Goal: Task Accomplishment & Management: Use online tool/utility

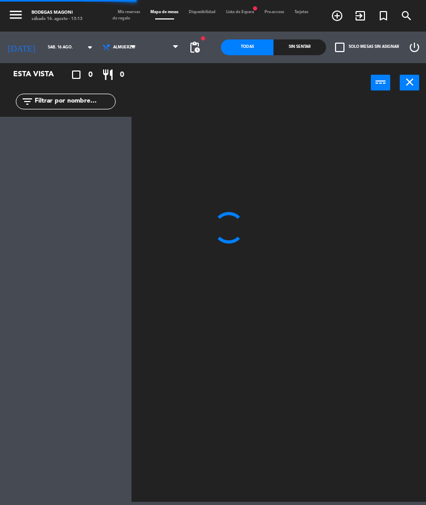
select select "es"
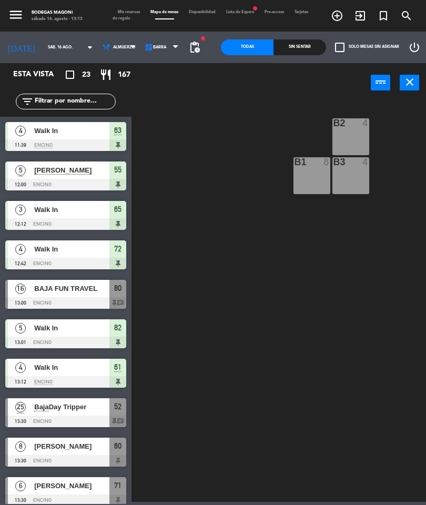
click at [92, 292] on span "BAJA FUN TRAVEL" at bounding box center [71, 288] width 75 height 11
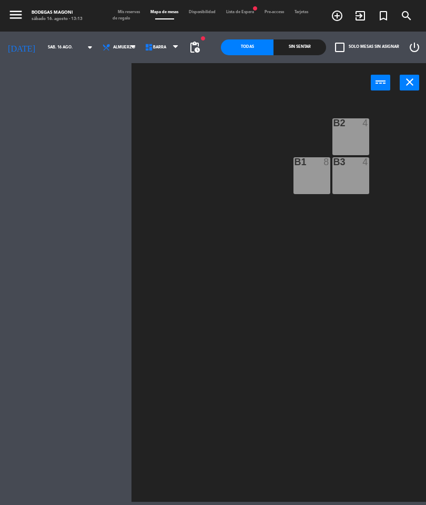
select select
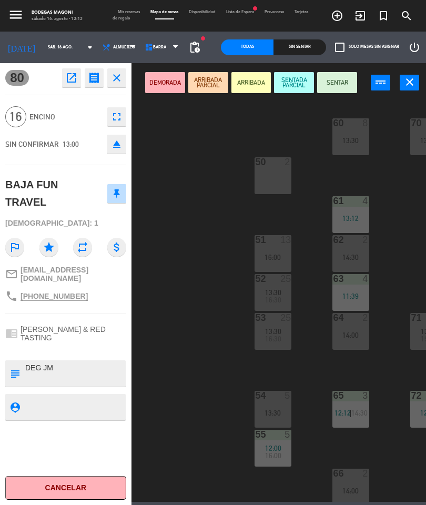
click at [338, 79] on button "SENTAR" at bounding box center [337, 82] width 40 height 21
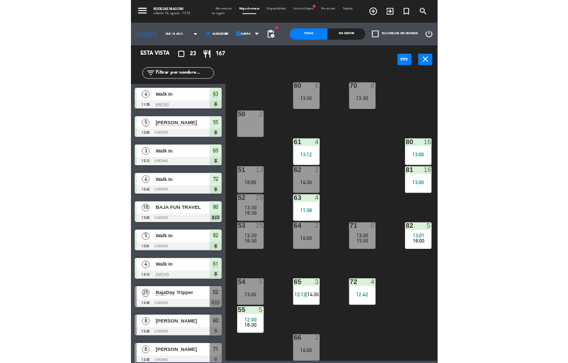
scroll to position [4, 107]
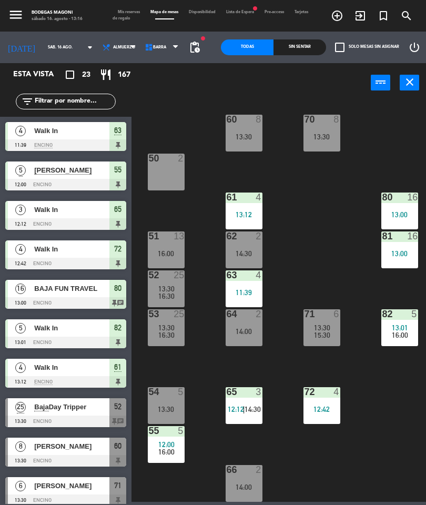
click at [325, 409] on div "12:42" at bounding box center [322, 409] width 37 height 7
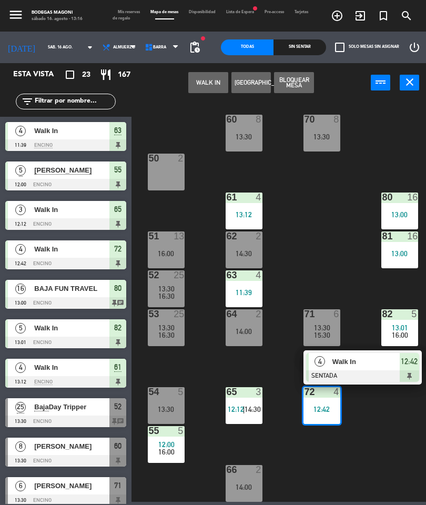
click at [367, 367] on div "Walk In" at bounding box center [365, 361] width 68 height 17
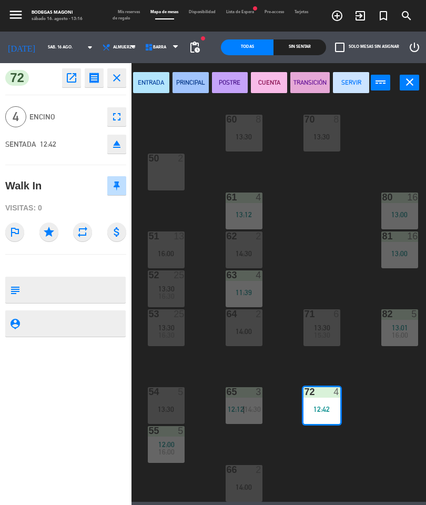
click at [349, 78] on button "SERVIR" at bounding box center [351, 82] width 36 height 21
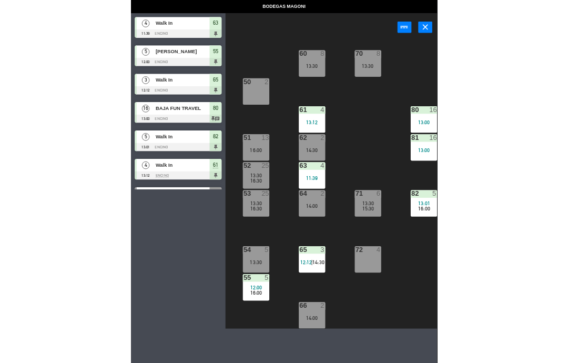
scroll to position [4, 99]
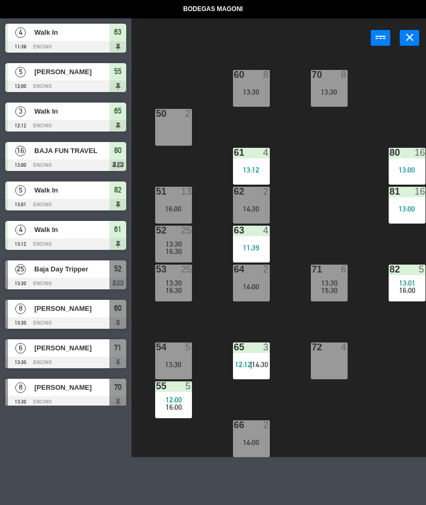
select select
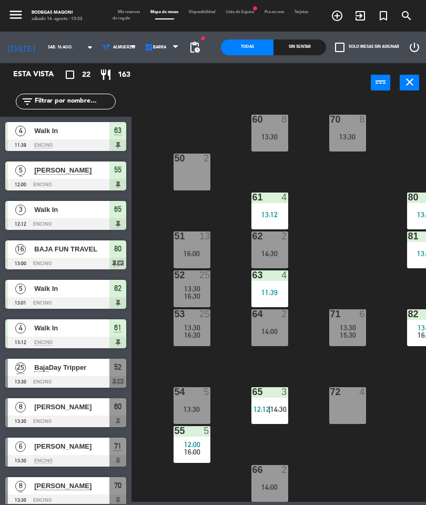
scroll to position [4, 0]
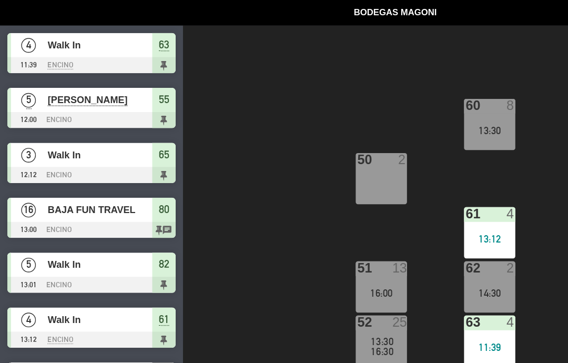
select select
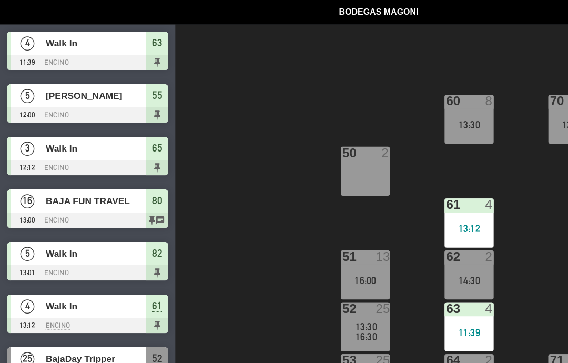
select select
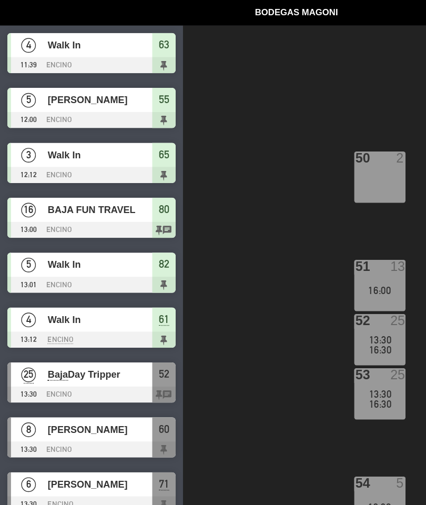
select select
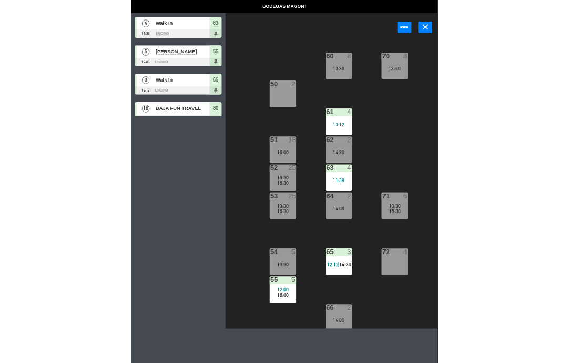
scroll to position [1, 63]
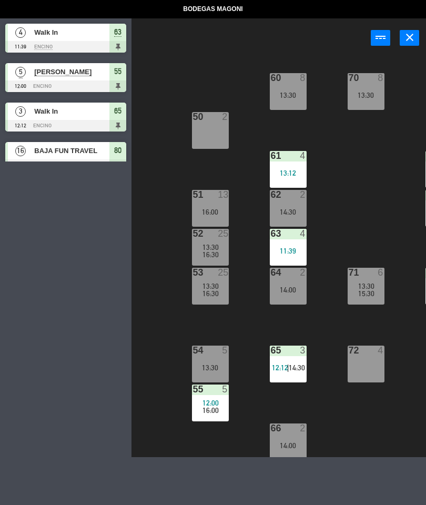
click at [358, 363] on div "72 4" at bounding box center [366, 364] width 37 height 37
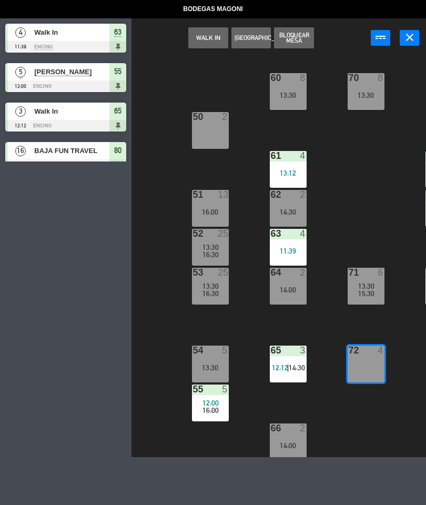
click at [214, 37] on button "WALK IN" at bounding box center [208, 37] width 40 height 21
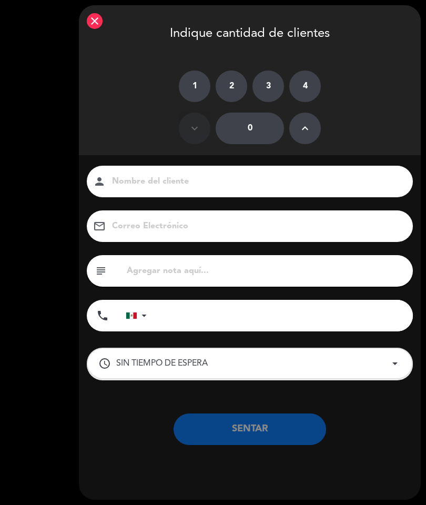
click at [308, 125] on icon "keyboard_arrow_up" at bounding box center [305, 128] width 13 height 13
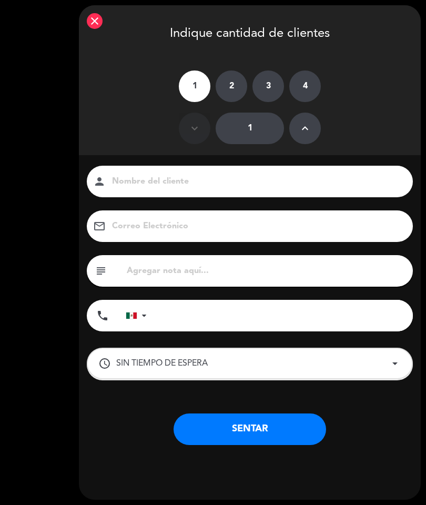
click at [304, 127] on icon "keyboard_arrow_up" at bounding box center [305, 128] width 13 height 13
click at [305, 129] on icon "keyboard_arrow_up" at bounding box center [305, 128] width 13 height 13
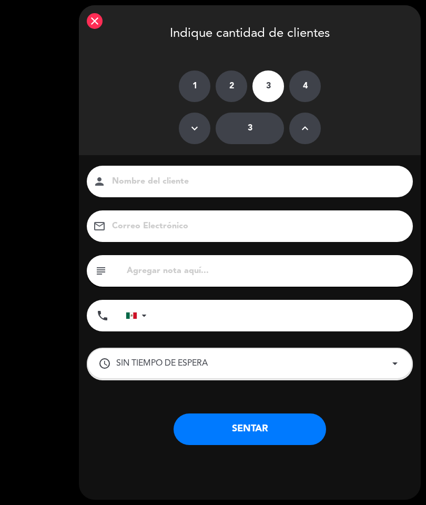
click at [311, 126] on button "keyboard_arrow_up" at bounding box center [305, 129] width 32 height 32
click at [314, 128] on button "keyboard_arrow_up" at bounding box center [305, 129] width 32 height 32
type input "5"
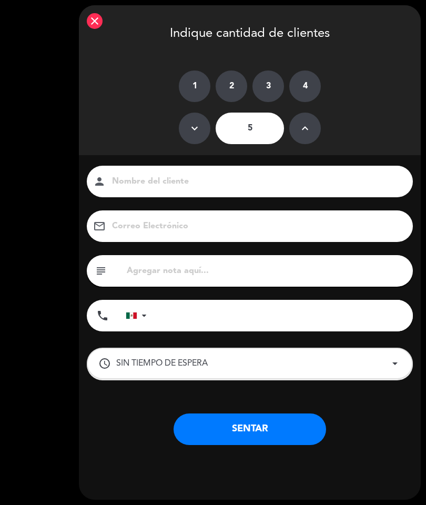
click at [281, 427] on button "SENTAR" at bounding box center [250, 429] width 153 height 32
click at [267, 448] on div "SENTAR" at bounding box center [250, 429] width 342 height 53
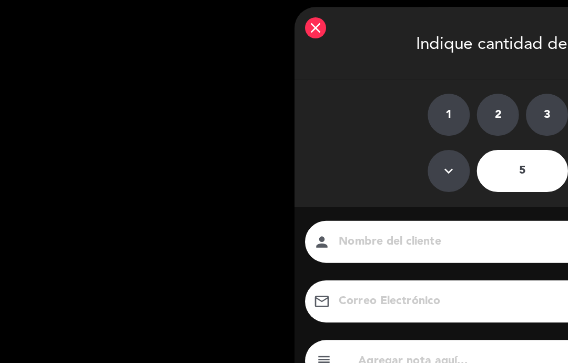
select select
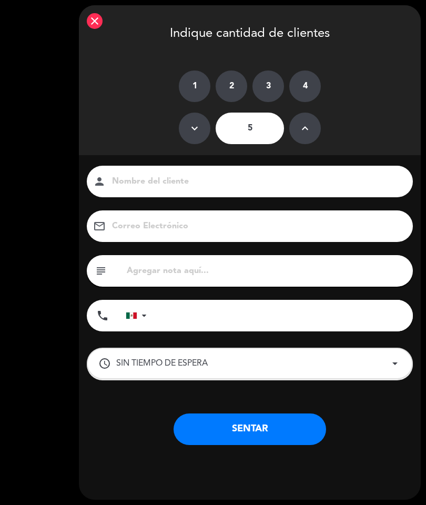
click at [105, 17] on div "close Indique cantidad de clientes" at bounding box center [250, 32] width 342 height 55
click at [92, 17] on icon "close" at bounding box center [94, 21] width 13 height 13
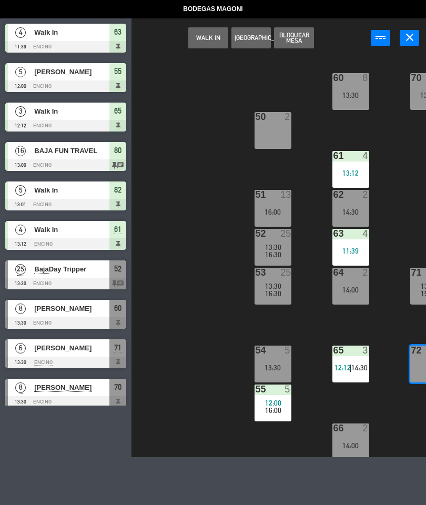
click at [198, 37] on button "WALK IN" at bounding box center [208, 37] width 40 height 21
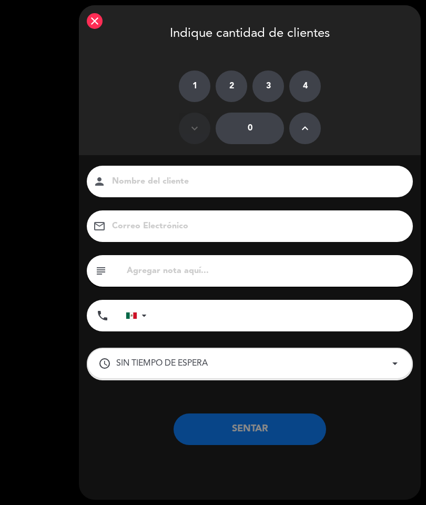
click at [306, 131] on icon "keyboard_arrow_up" at bounding box center [305, 128] width 13 height 13
click at [314, 128] on button "keyboard_arrow_up" at bounding box center [305, 129] width 32 height 32
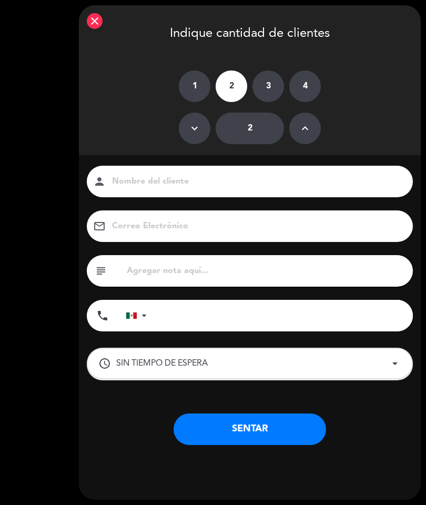
click at [309, 127] on icon "keyboard_arrow_up" at bounding box center [305, 128] width 13 height 13
click at [309, 120] on button "keyboard_arrow_up" at bounding box center [305, 129] width 32 height 32
click at [299, 129] on icon "keyboard_arrow_up" at bounding box center [305, 128] width 13 height 13
type input "5"
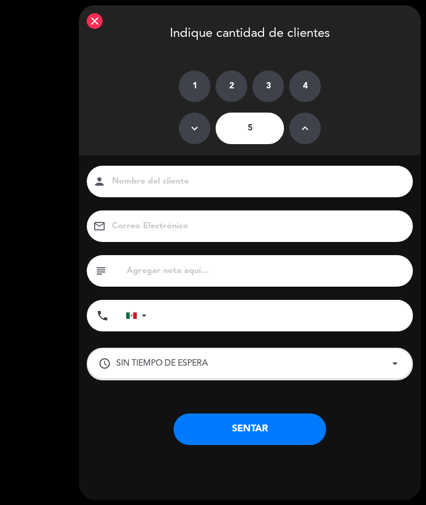
click at [287, 420] on button "SENTAR" at bounding box center [250, 429] width 153 height 32
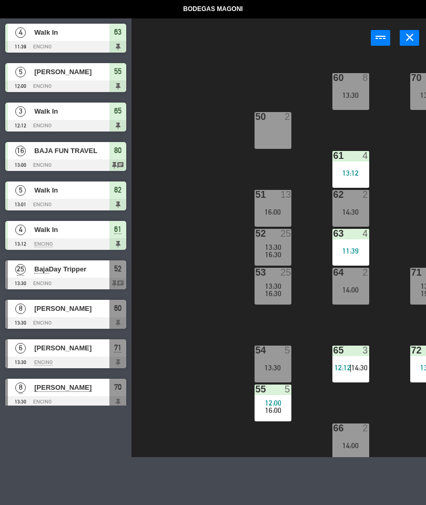
click at [353, 240] on div "63 4 11:39" at bounding box center [350, 247] width 37 height 37
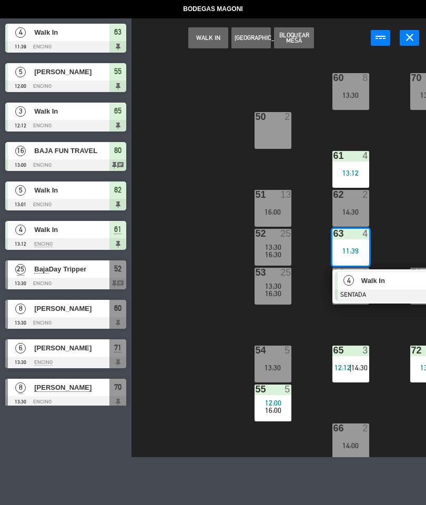
select select
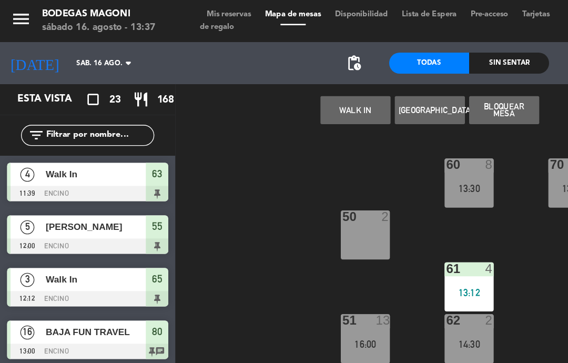
select select
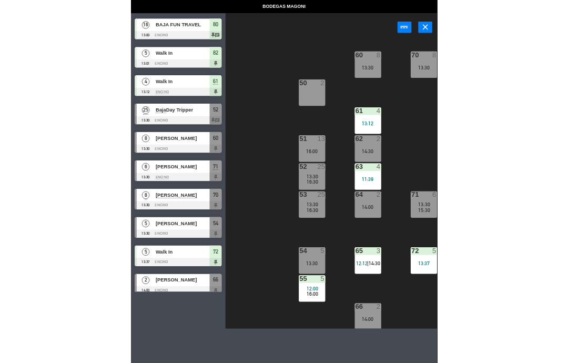
scroll to position [115, 0]
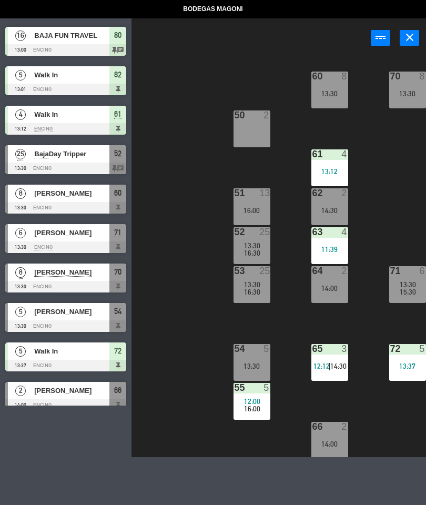
click at [395, 285] on div "13:30" at bounding box center [407, 284] width 37 height 7
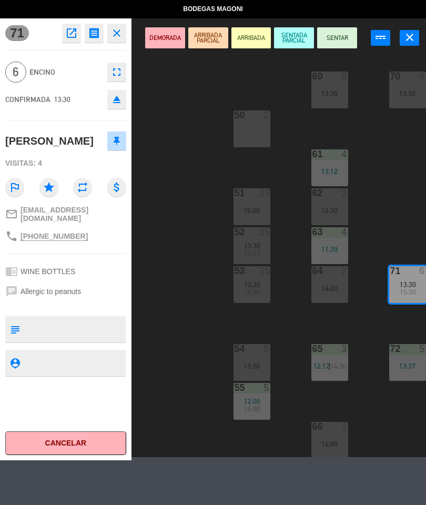
click at [347, 34] on button "SENTAR" at bounding box center [337, 37] width 40 height 21
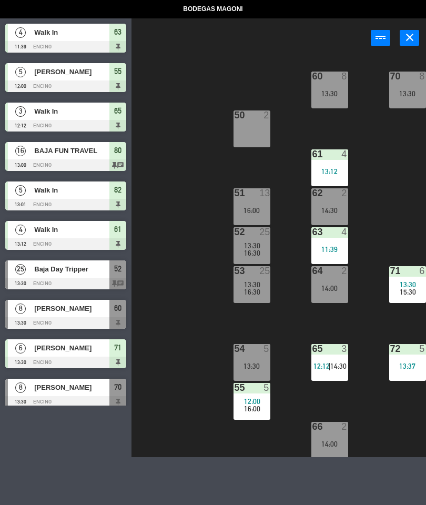
select select
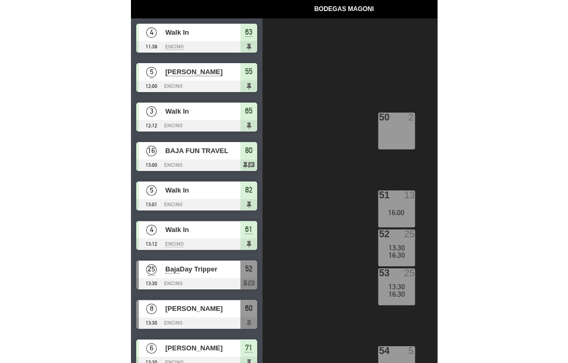
scroll to position [0, 7]
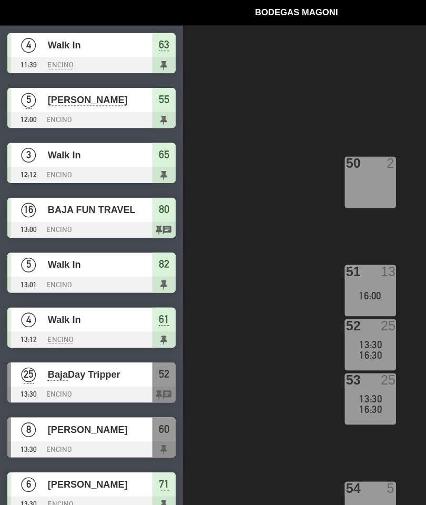
select select
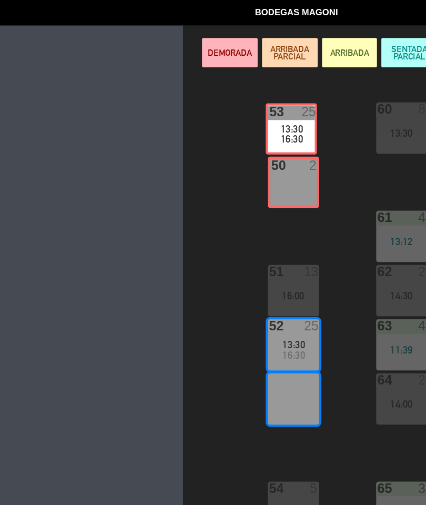
scroll to position [0, 71]
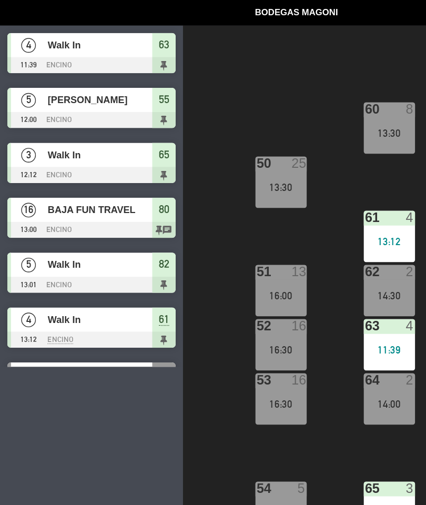
click at [238, 169] on div "60 8 13:30 70 8 13:30 50 25 13:30 61 4 13:12 80 16 13:00 51 13 16:00 62 2 14:30…" at bounding box center [281, 256] width 290 height 402
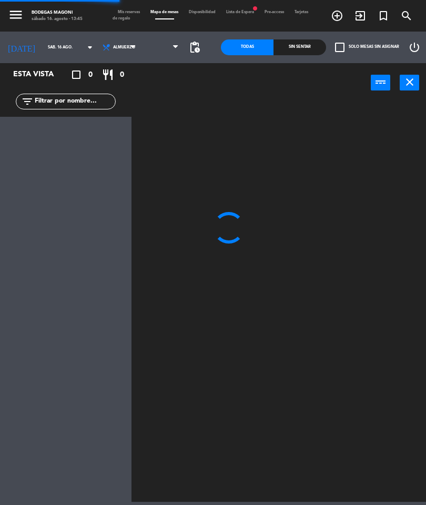
select select "es"
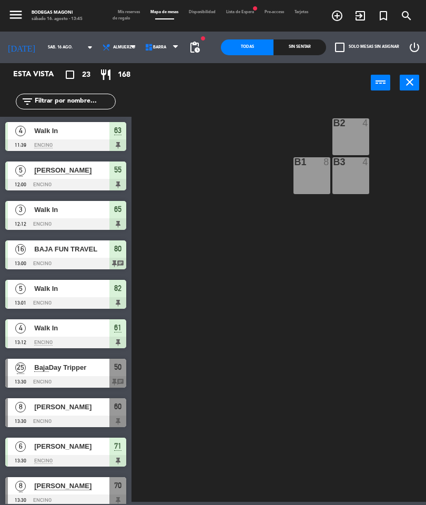
click at [145, 49] on select "Barra Encino Firepit Olivos Pergola" at bounding box center [169, 47] width 54 height 23
select select "1876"
select select
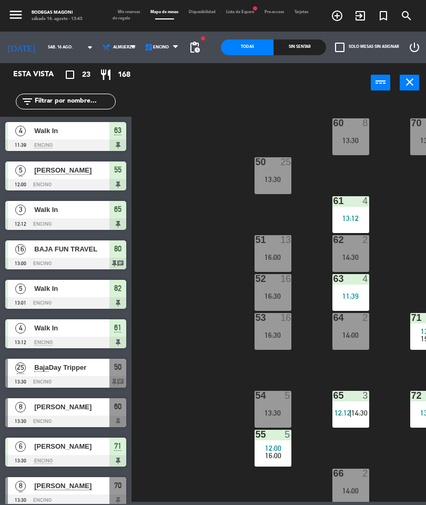
click at [353, 290] on div "63 4 11:39" at bounding box center [350, 292] width 37 height 37
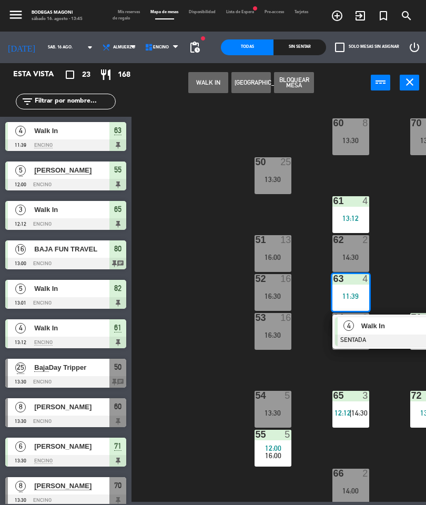
click at [383, 316] on div "4 Walk In SENTADA 11:39" at bounding box center [391, 332] width 118 height 34
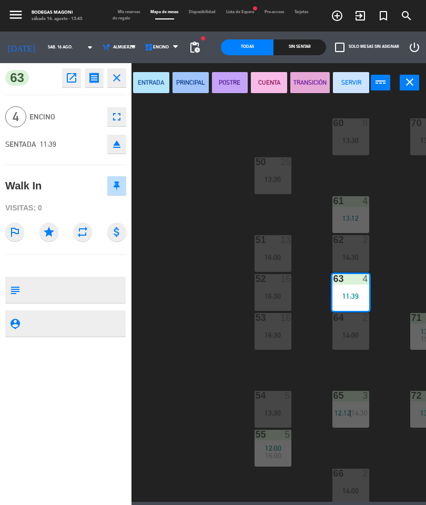
click at [350, 83] on button "SERVIR" at bounding box center [351, 82] width 36 height 21
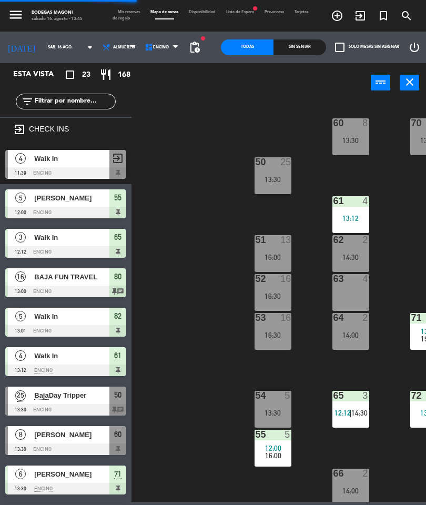
click at [353, 291] on div "63 4" at bounding box center [350, 292] width 37 height 37
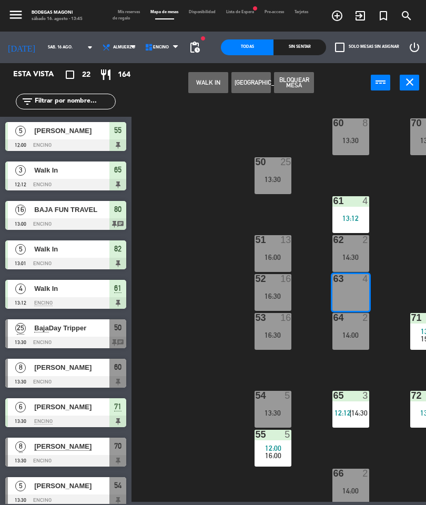
click at [211, 85] on button "WALK IN" at bounding box center [208, 82] width 40 height 21
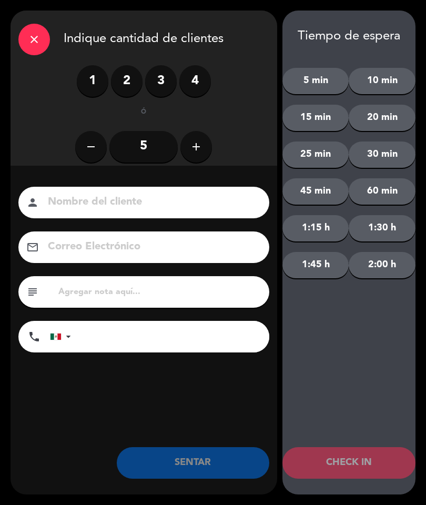
click at [138, 85] on label "2" at bounding box center [127, 81] width 32 height 32
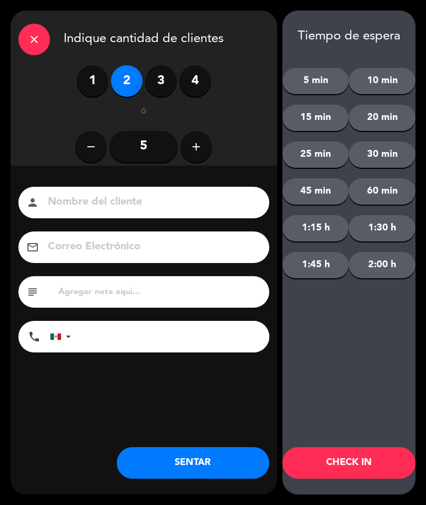
click at [206, 463] on button "SENTAR" at bounding box center [193, 463] width 153 height 32
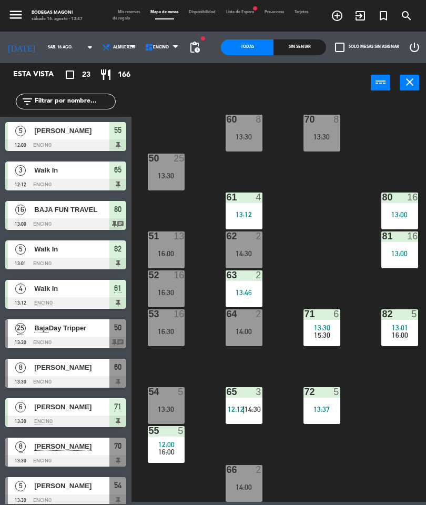
scroll to position [4, 0]
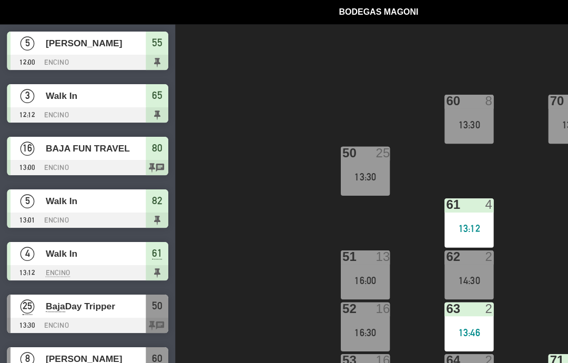
select select
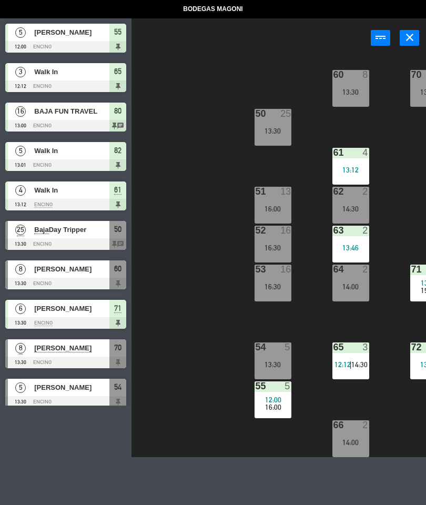
select select
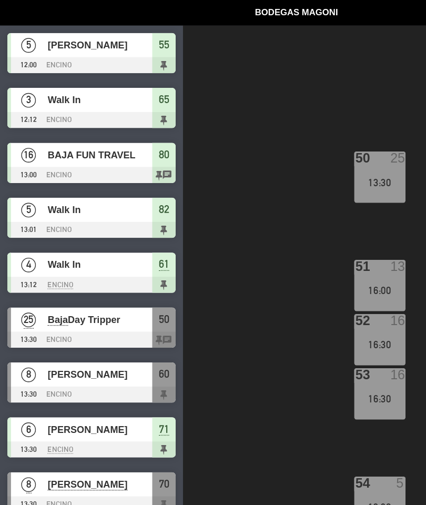
select select
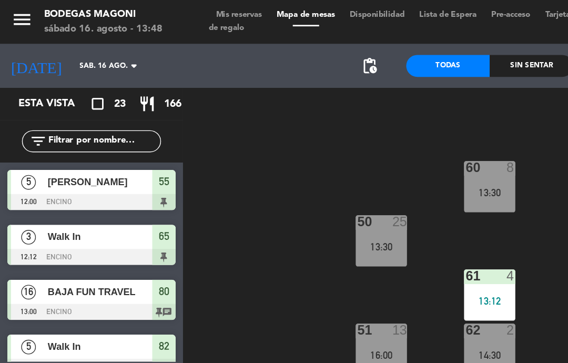
select select
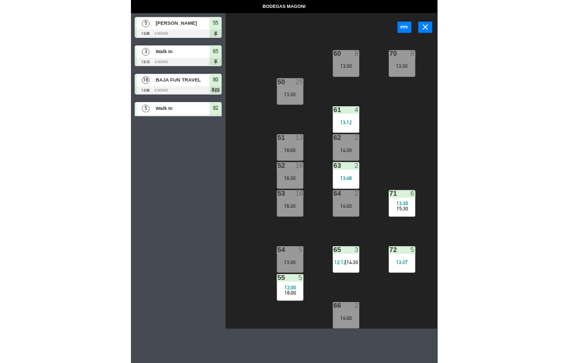
scroll to position [4, 52]
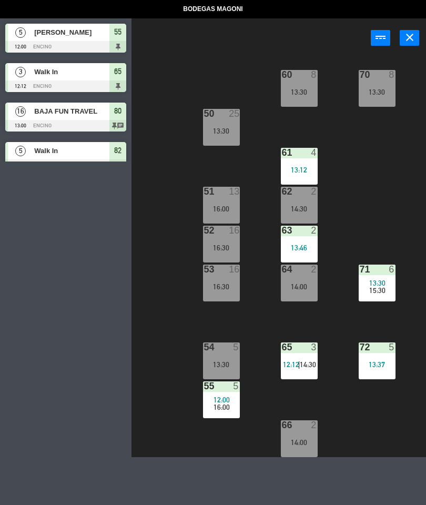
select select
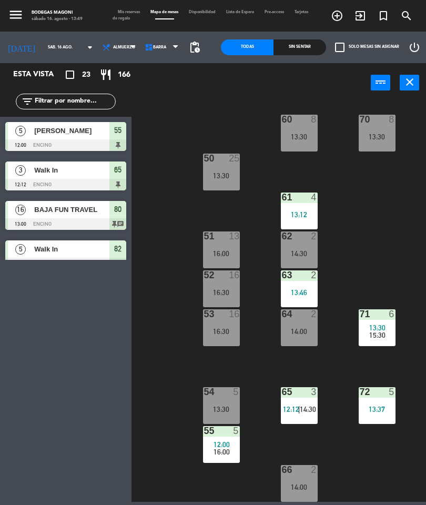
scroll to position [4, 0]
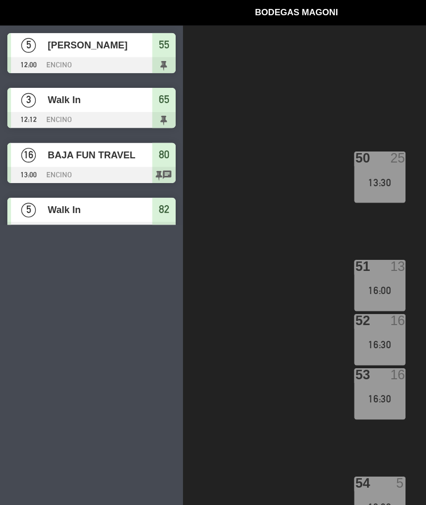
click at [270, 133] on div "13:30" at bounding box center [273, 130] width 37 height 7
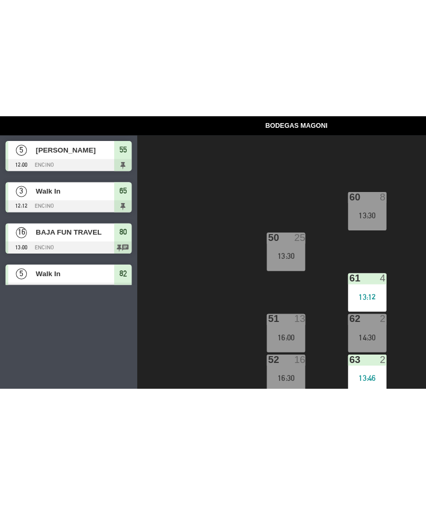
scroll to position [2, 0]
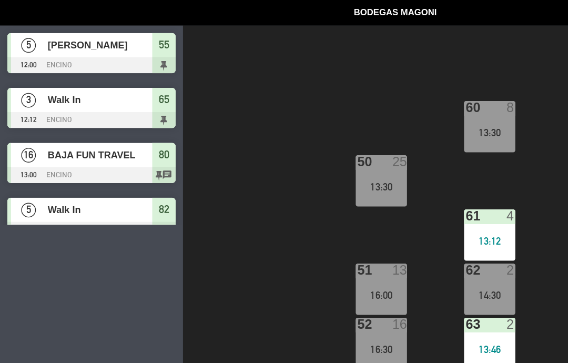
select select
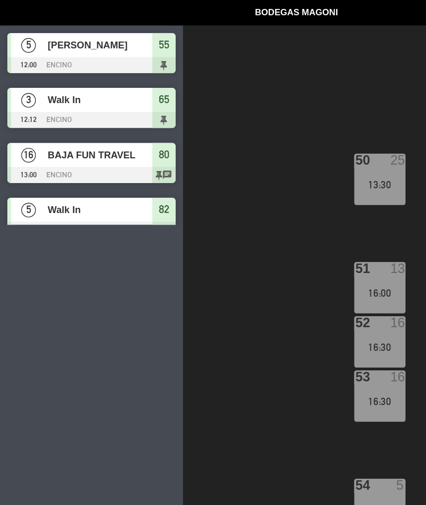
click at [272, 249] on div "16:30" at bounding box center [273, 249] width 37 height 7
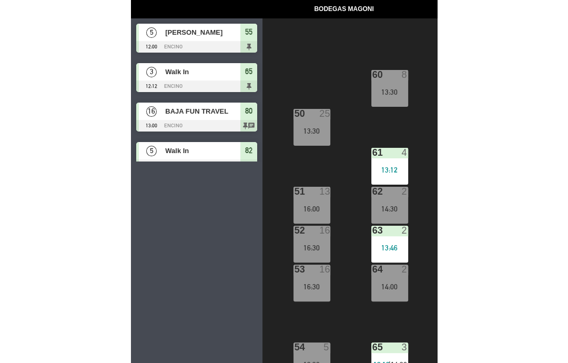
scroll to position [4, 93]
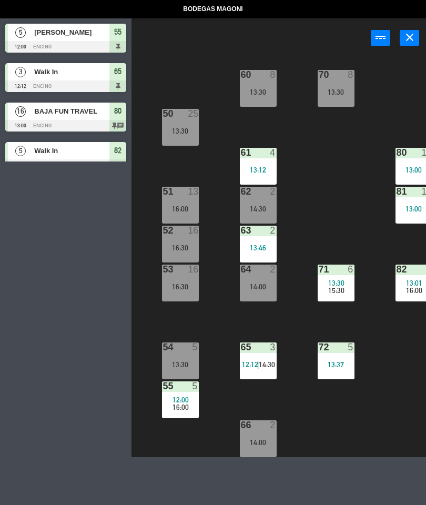
click at [183, 284] on div "16:30" at bounding box center [180, 286] width 37 height 7
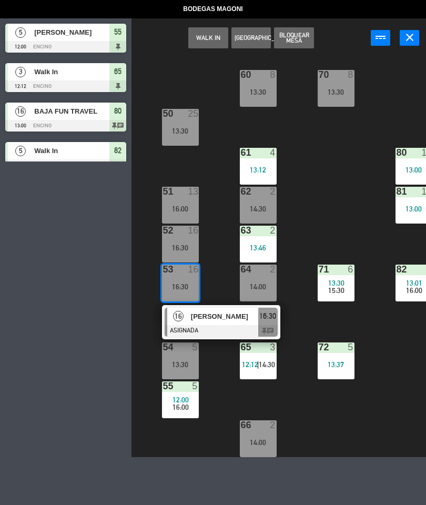
click at [181, 124] on div "50 25 13:30" at bounding box center [180, 127] width 37 height 37
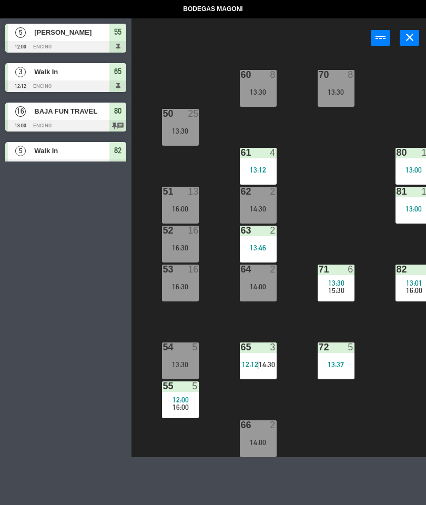
click at [219, 168] on div "60 8 13:30 70 8 13:30 50 25 13:30 61 4 13:12 80 16 13:00 51 13 16:00 62 2 14:30…" at bounding box center [281, 256] width 290 height 402
click at [185, 136] on div "50 25 13:30" at bounding box center [180, 127] width 37 height 37
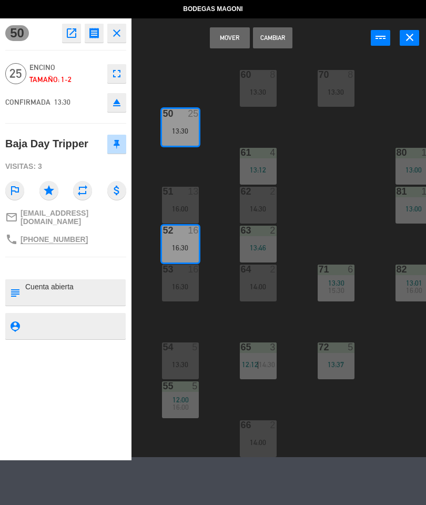
click at [223, 33] on button "Mover" at bounding box center [230, 37] width 40 height 21
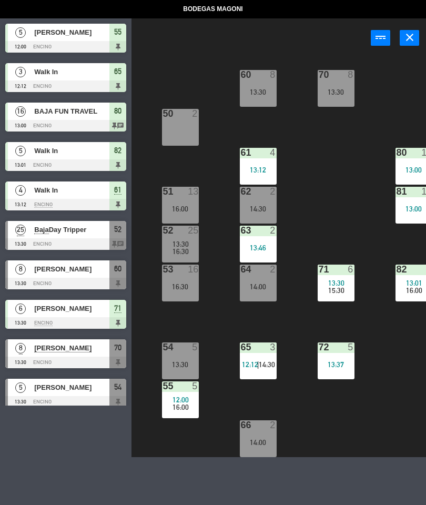
click at [179, 197] on div "51 13" at bounding box center [180, 192] width 37 height 11
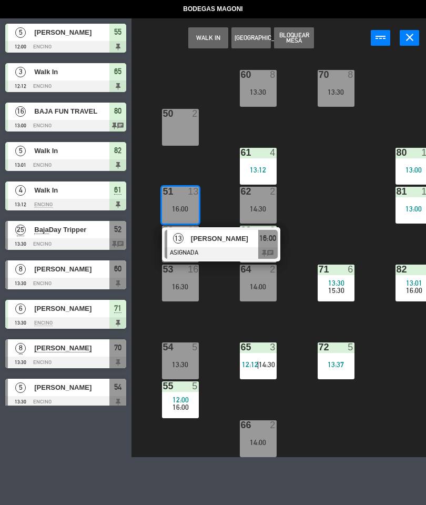
click at [213, 27] on button "WALK IN" at bounding box center [208, 37] width 40 height 21
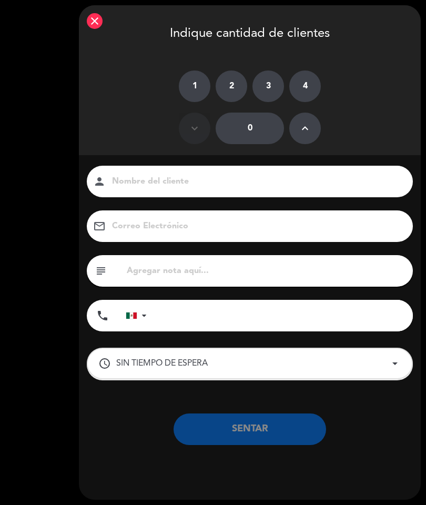
click at [308, 128] on icon "keyboard_arrow_up" at bounding box center [305, 128] width 13 height 13
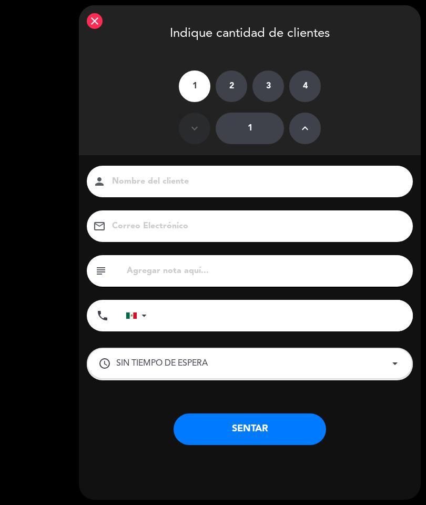
click at [307, 125] on icon "keyboard_arrow_up" at bounding box center [305, 128] width 13 height 13
click at [306, 128] on icon "keyboard_arrow_up" at bounding box center [305, 128] width 13 height 13
click at [308, 123] on icon "keyboard_arrow_up" at bounding box center [305, 128] width 13 height 13
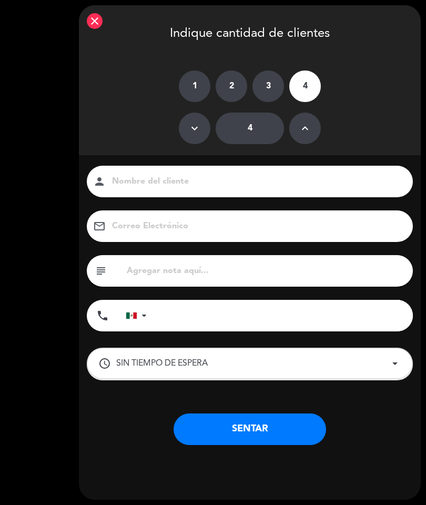
click at [301, 128] on icon "keyboard_arrow_up" at bounding box center [305, 128] width 13 height 13
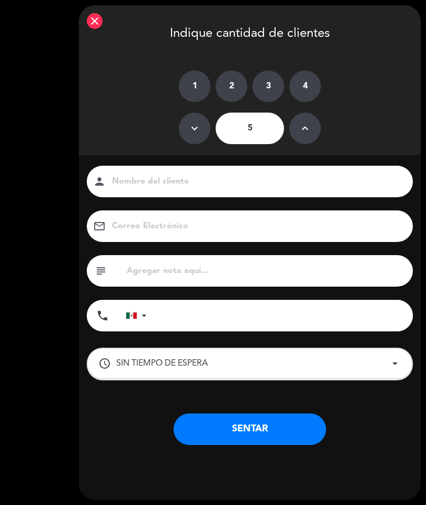
click at [305, 126] on icon "keyboard_arrow_up" at bounding box center [305, 128] width 13 height 13
click at [305, 128] on icon "keyboard_arrow_up" at bounding box center [305, 128] width 13 height 13
click at [298, 126] on button "keyboard_arrow_up" at bounding box center [305, 129] width 32 height 32
click at [297, 127] on button "keyboard_arrow_up" at bounding box center [305, 129] width 32 height 32
click at [196, 127] on icon "keyboard_arrow_down" at bounding box center [194, 128] width 13 height 13
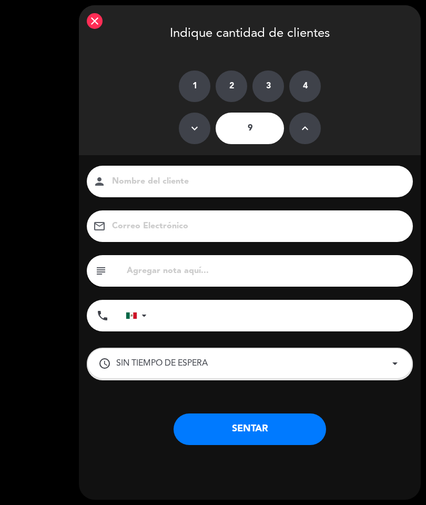
type input "8"
click at [262, 421] on button "SENTAR" at bounding box center [250, 429] width 153 height 32
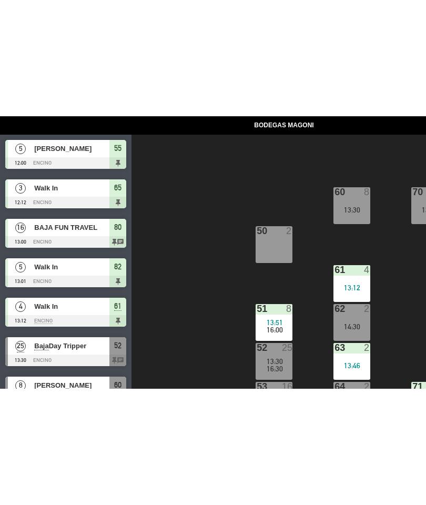
scroll to position [4, 0]
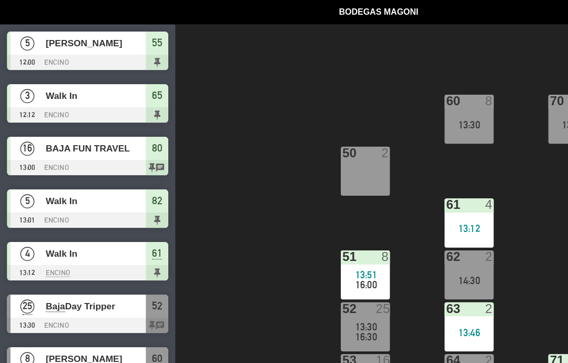
select select
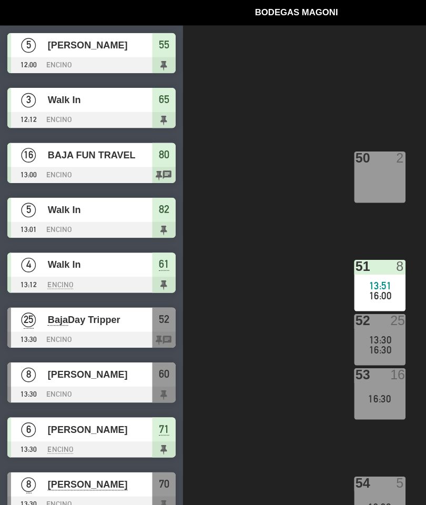
select select
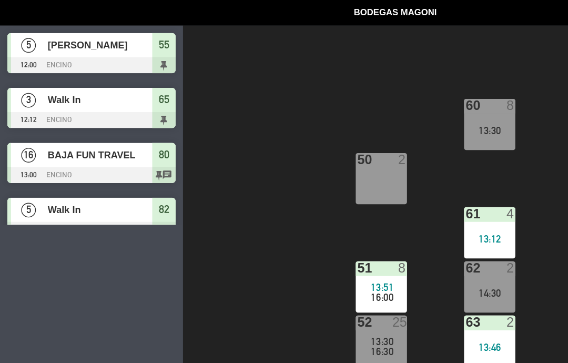
select select
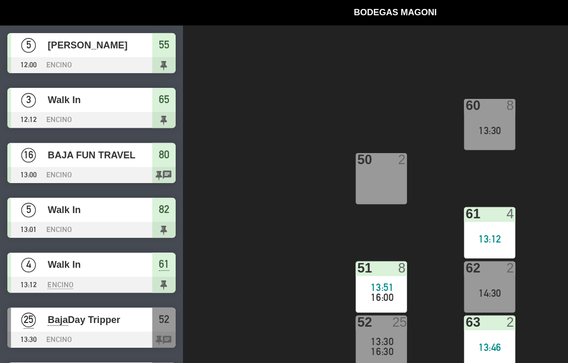
select select
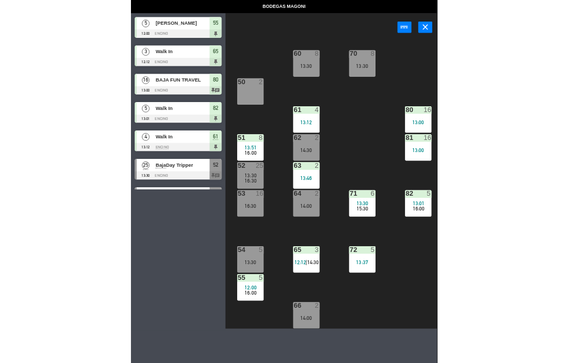
scroll to position [4, 107]
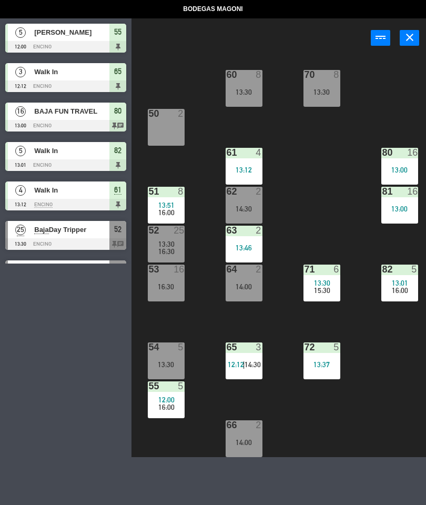
click at [175, 358] on div "54 5 13:30" at bounding box center [166, 360] width 37 height 37
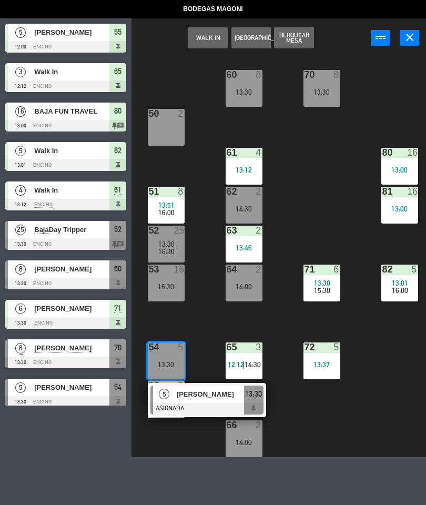
click at [242, 85] on div "60 8 13:30" at bounding box center [244, 88] width 37 height 37
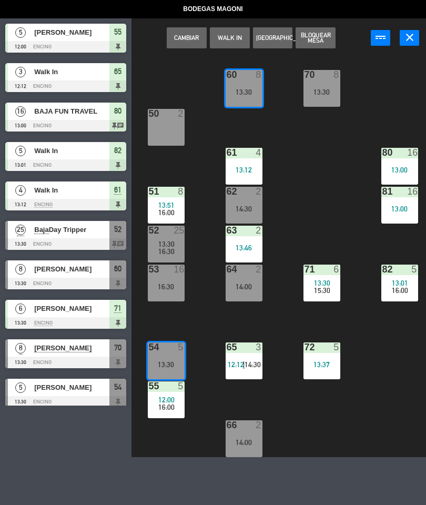
click at [316, 81] on div "70 8 13:30" at bounding box center [322, 88] width 37 height 37
click at [243, 90] on div "13:30" at bounding box center [244, 91] width 37 height 7
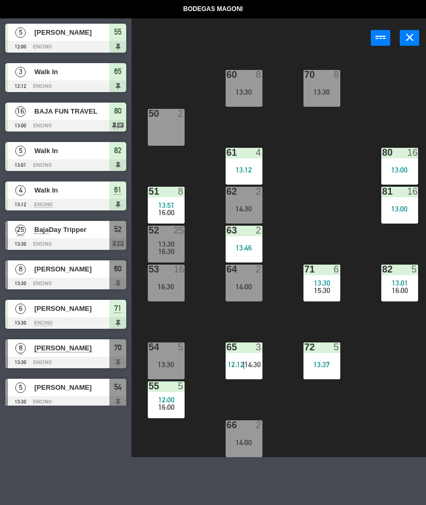
click at [317, 154] on div "60 8 13:30 70 8 13:30 50 2 61 4 13:12 80 16 13:00 51 8 13:51 16:00 62 2 14:30 8…" at bounding box center [281, 256] width 290 height 402
click at [326, 92] on div "13:30" at bounding box center [322, 91] width 37 height 7
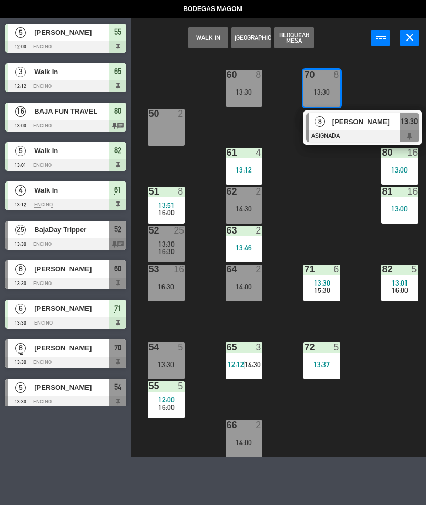
select select
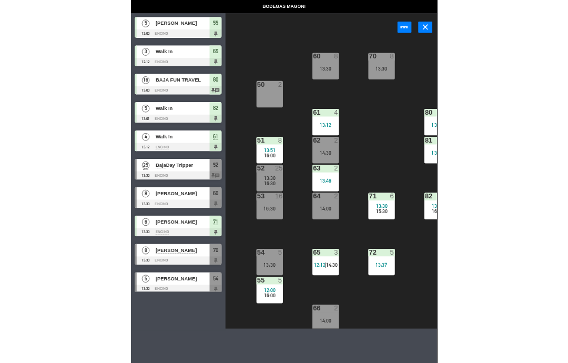
scroll to position [0, 78]
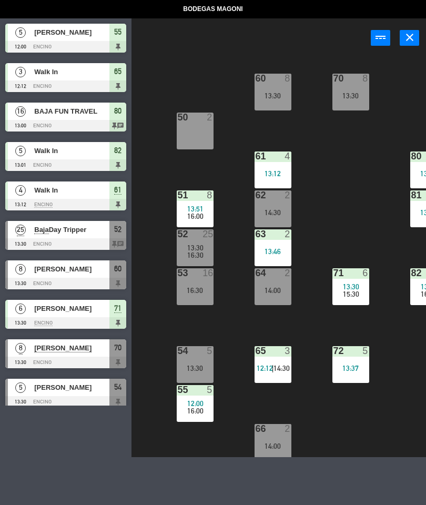
click at [348, 99] on div "13:30" at bounding box center [350, 95] width 37 height 7
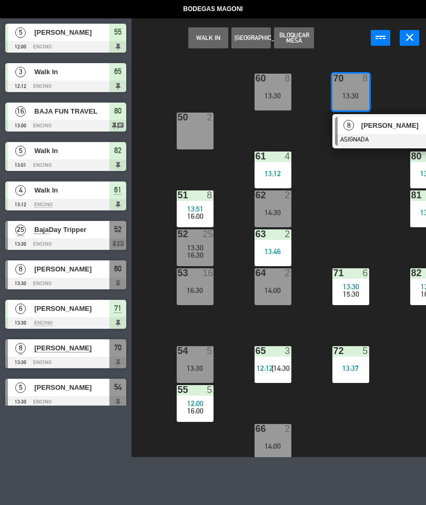
click at [381, 128] on span "[PERSON_NAME]" at bounding box center [394, 125] width 67 height 11
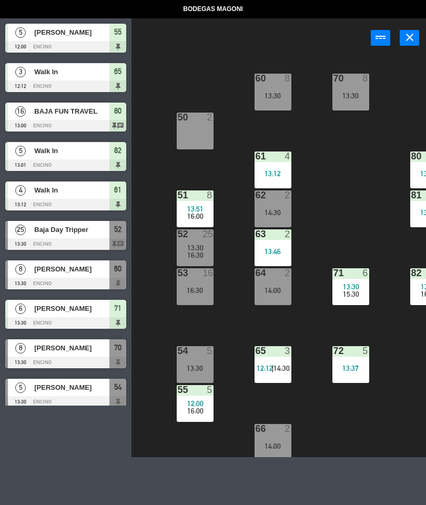
click at [276, 87] on div "60 8 13:30" at bounding box center [273, 92] width 37 height 37
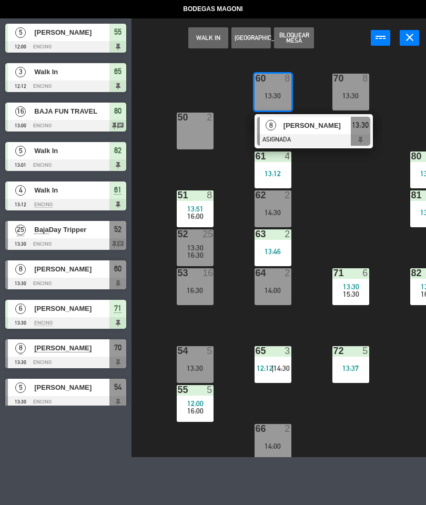
select select
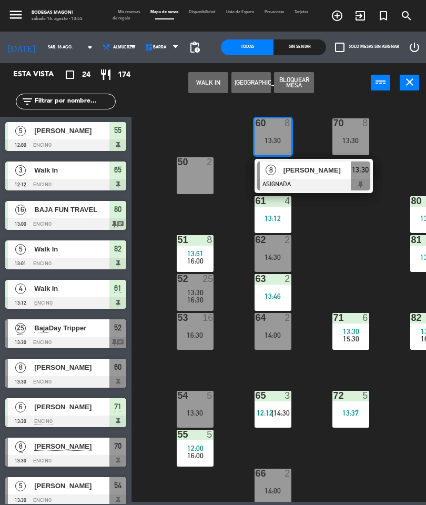
scroll to position [0, 0]
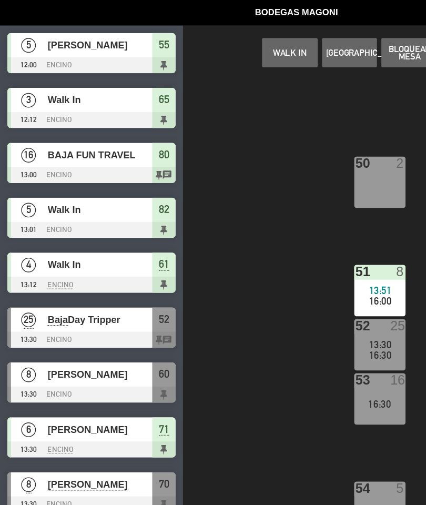
select select
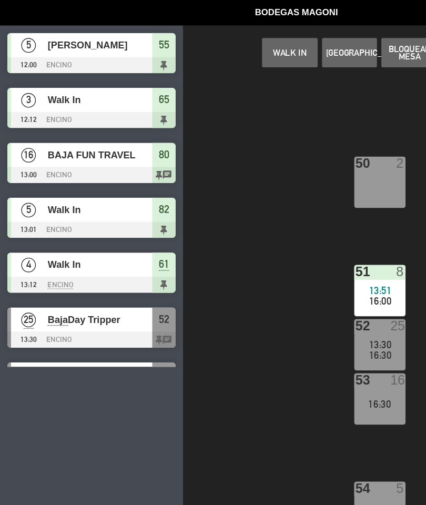
select select
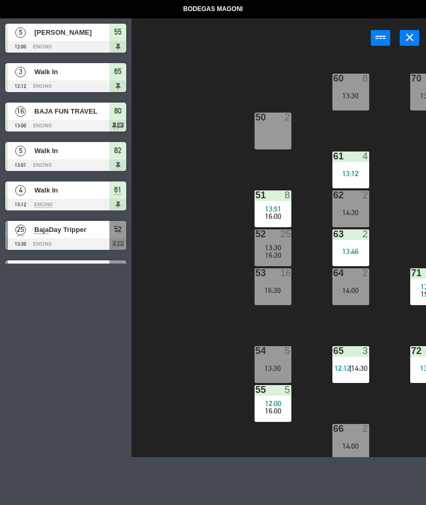
click at [48, 116] on span "BAJA FUN TRAVEL" at bounding box center [71, 111] width 75 height 11
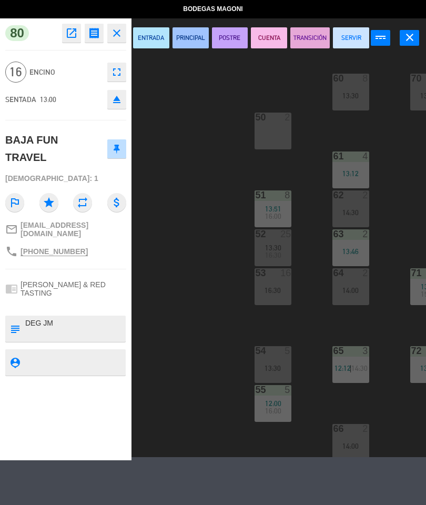
click at [21, 31] on span "80" at bounding box center [17, 33] width 24 height 16
click at [19, 36] on span "80" at bounding box center [17, 33] width 24 height 16
click at [21, 40] on span "80" at bounding box center [17, 33] width 24 height 16
click at [18, 41] on span "80" at bounding box center [17, 33] width 24 height 16
click at [352, 34] on button "SERVIR" at bounding box center [351, 37] width 36 height 21
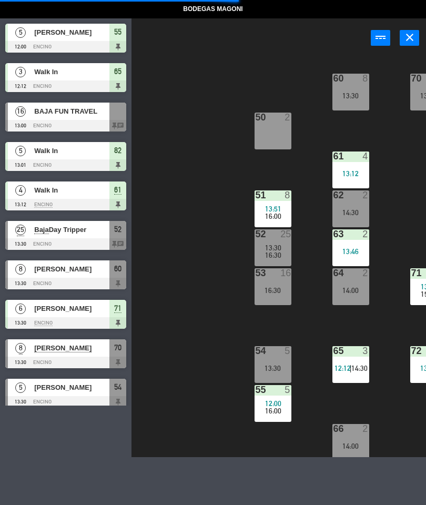
click at [274, 248] on span "13:30" at bounding box center [273, 248] width 16 height 8
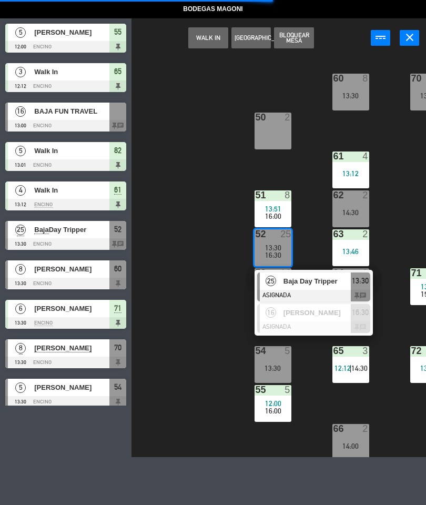
click at [325, 282] on span "Baja Day Tripper" at bounding box center [317, 281] width 67 height 11
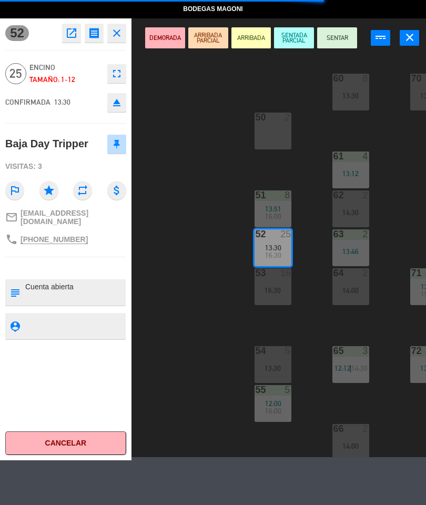
click at [351, 27] on button "SENTAR" at bounding box center [337, 37] width 40 height 21
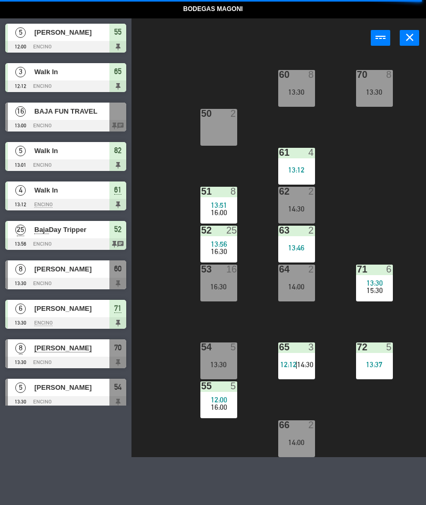
scroll to position [4, 0]
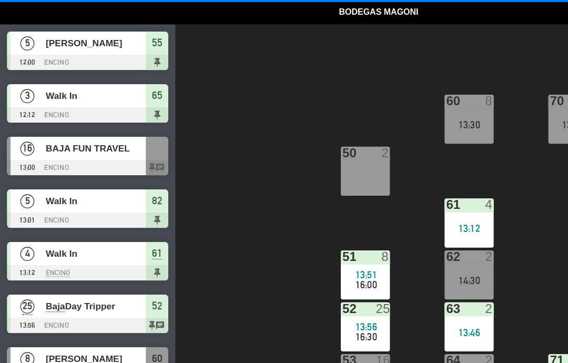
select select
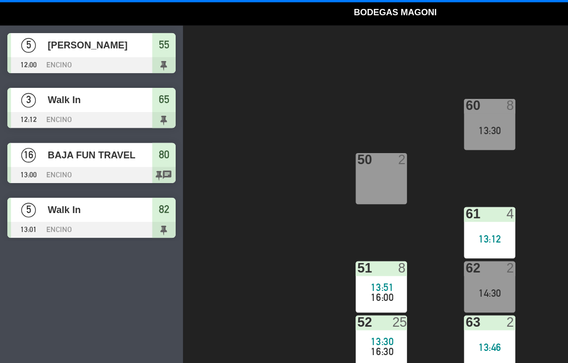
select select
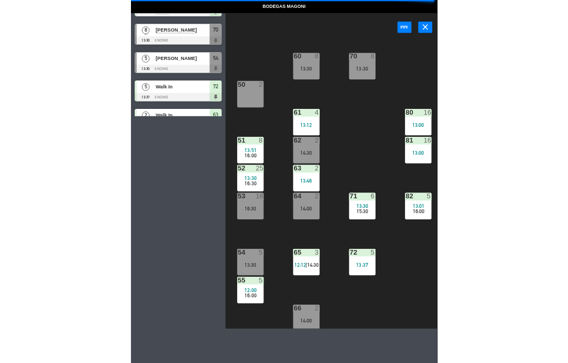
scroll to position [308, 0]
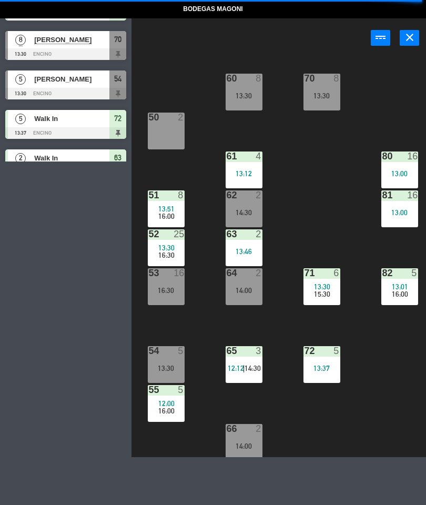
select select
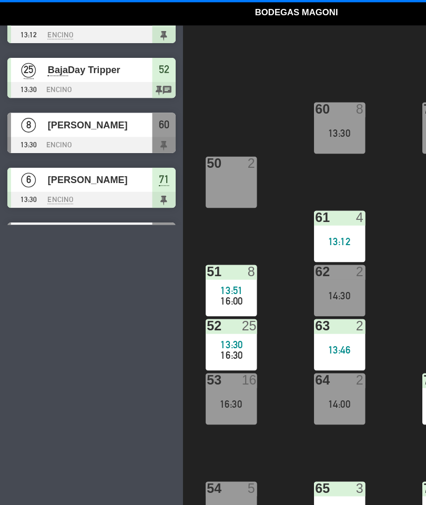
scroll to position [0, 0]
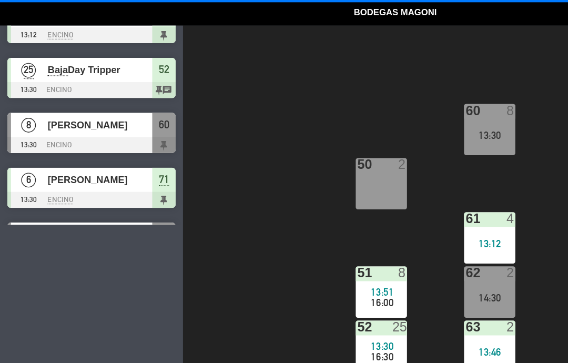
select select
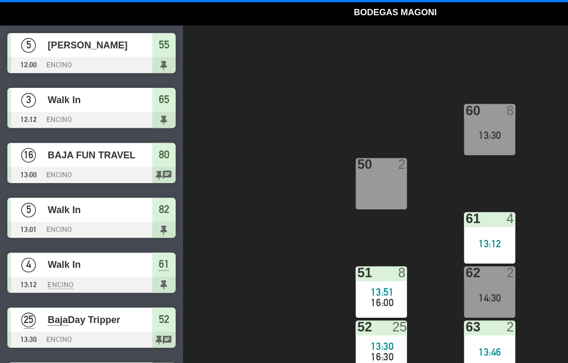
select select
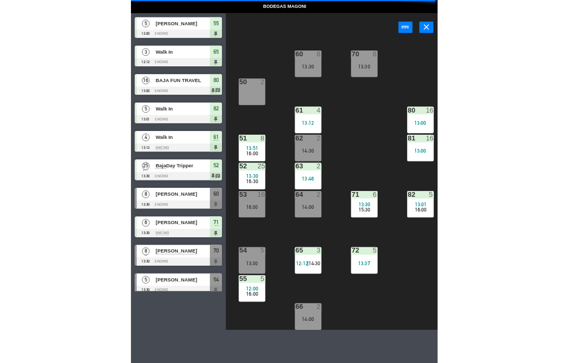
scroll to position [4, 105]
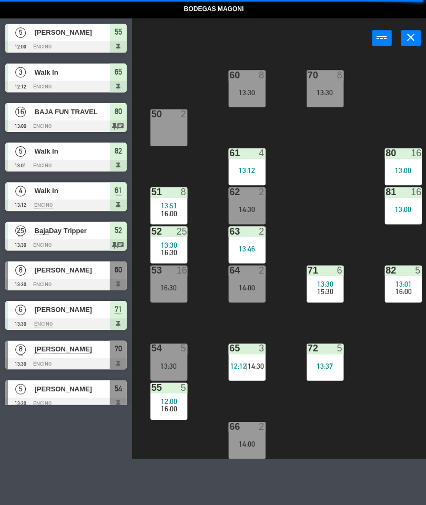
click at [258, 89] on div "13:30" at bounding box center [246, 91] width 37 height 7
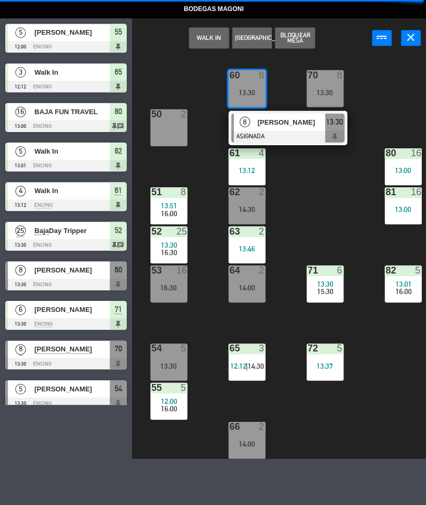
click at [286, 126] on span "[PERSON_NAME]" at bounding box center [290, 121] width 67 height 11
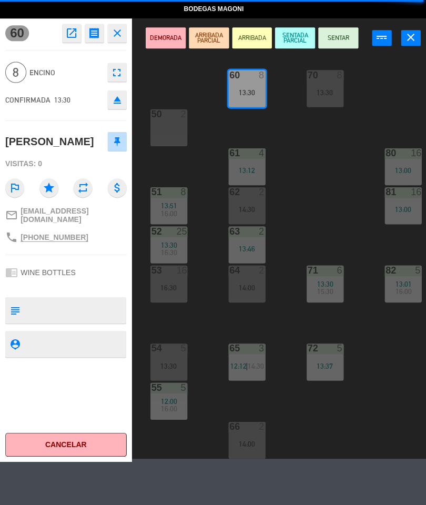
click at [342, 37] on button "SENTAR" at bounding box center [337, 37] width 40 height 21
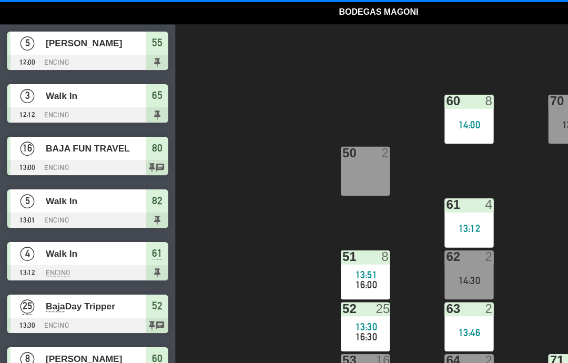
select select
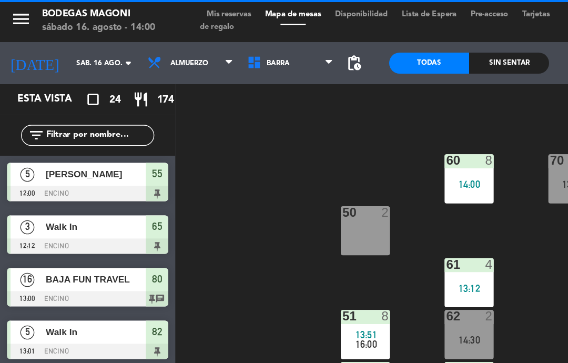
scroll to position [4, 0]
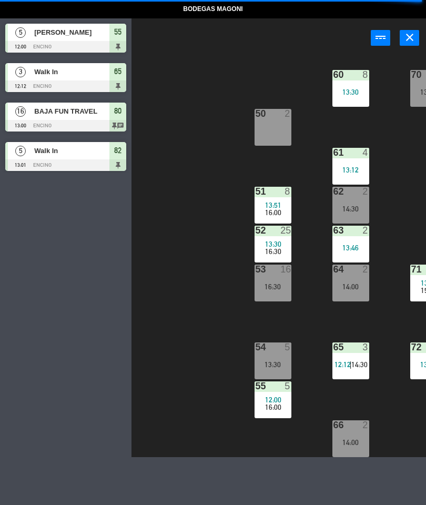
select select
click at [278, 138] on div "50 2" at bounding box center [273, 127] width 37 height 37
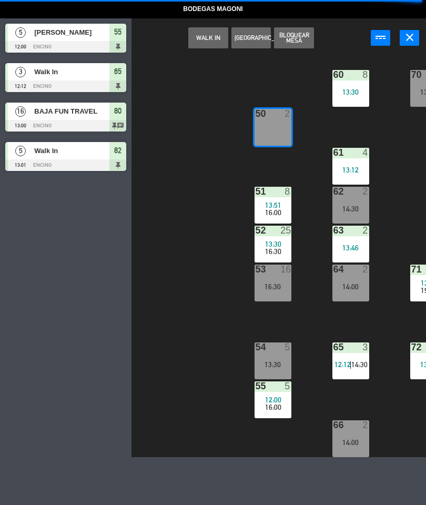
click at [218, 35] on button "WALK IN" at bounding box center [208, 37] width 40 height 21
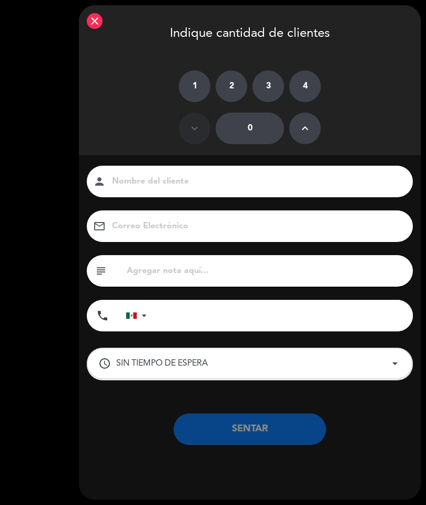
click at [233, 88] on label "2" at bounding box center [232, 86] width 32 height 32
type input "2"
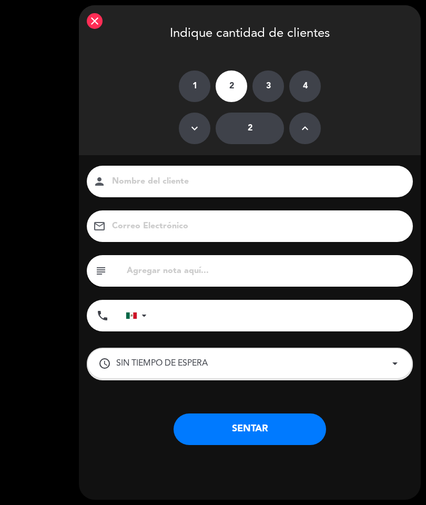
click at [288, 415] on button "SENTAR" at bounding box center [250, 429] width 153 height 32
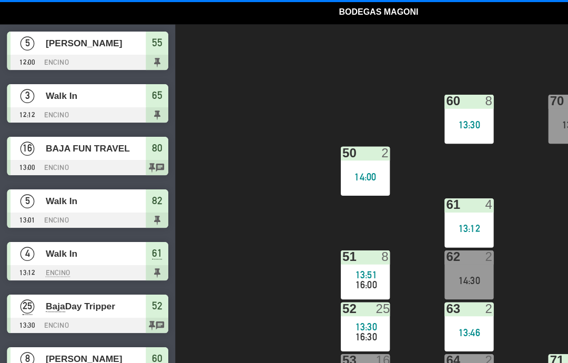
select select
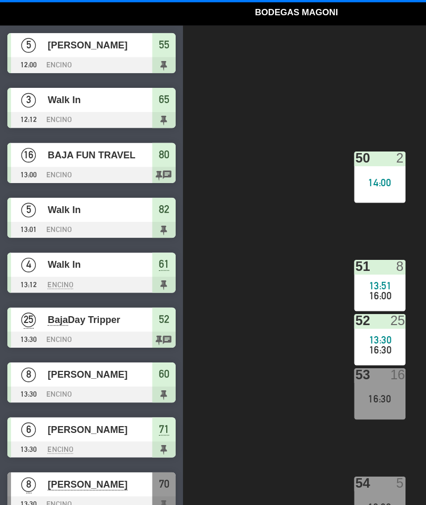
select select
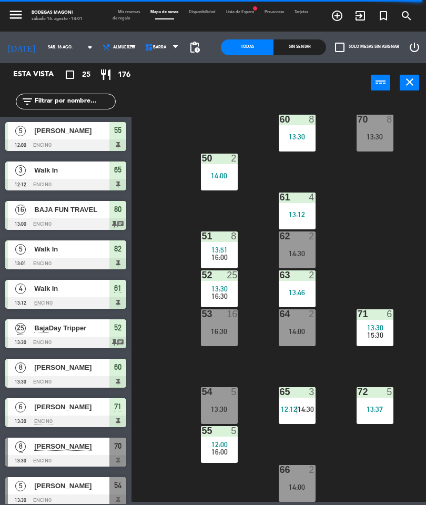
scroll to position [4, 53]
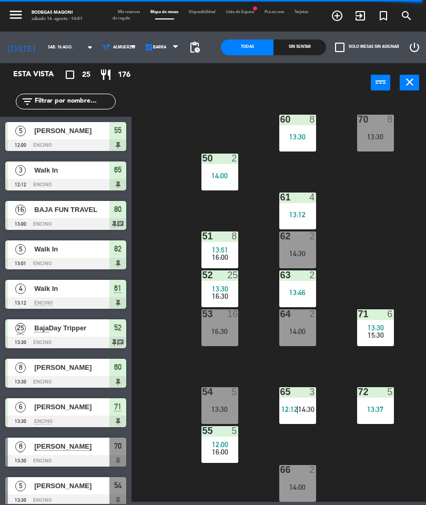
click at [227, 391] on div at bounding box center [219, 391] width 17 height 9
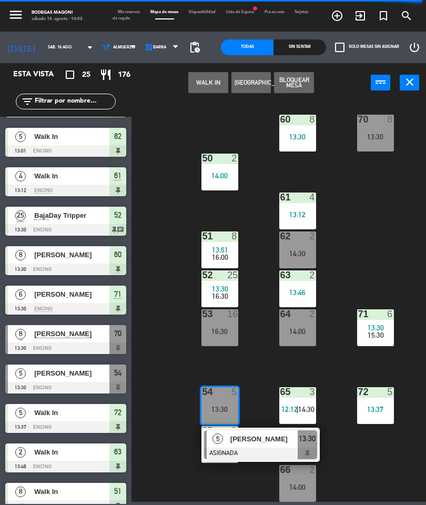
scroll to position [114, 0]
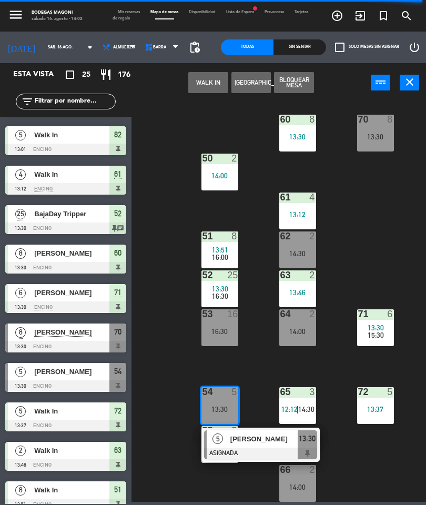
click at [382, 123] on div at bounding box center [375, 119] width 17 height 9
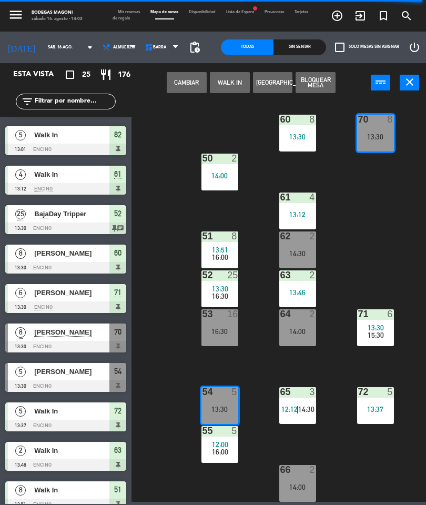
click at [375, 133] on div "13:30" at bounding box center [375, 136] width 37 height 7
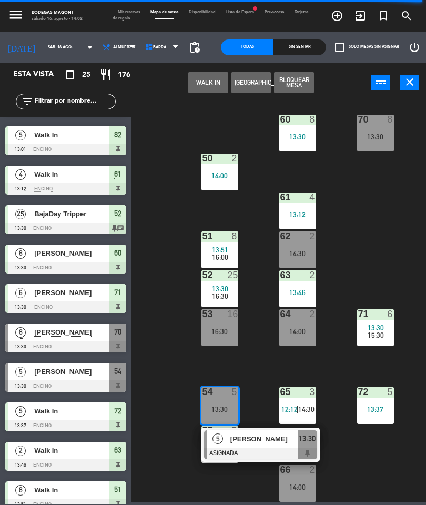
click at [372, 133] on div "13:30" at bounding box center [375, 136] width 37 height 7
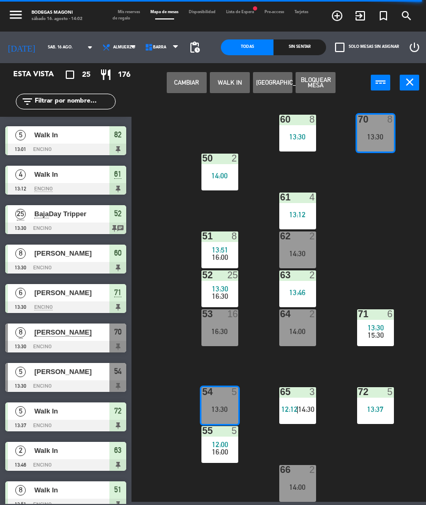
click at [191, 80] on button "Cambiar" at bounding box center [187, 82] width 40 height 21
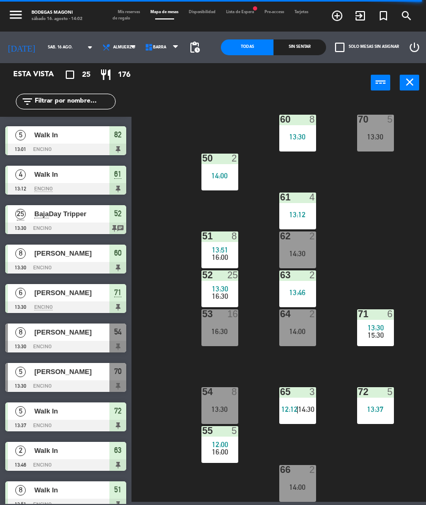
click at [220, 406] on div "13:30" at bounding box center [219, 409] width 37 height 7
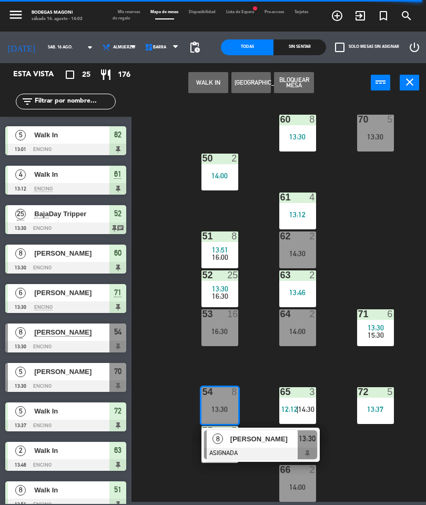
click at [384, 126] on div "70 5 13:30" at bounding box center [375, 133] width 37 height 37
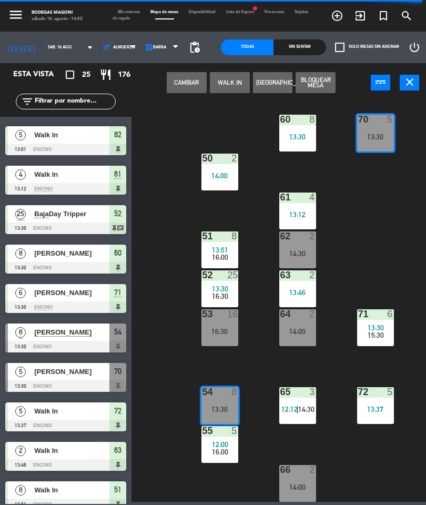
click at [369, 140] on div "13:30" at bounding box center [375, 136] width 37 height 7
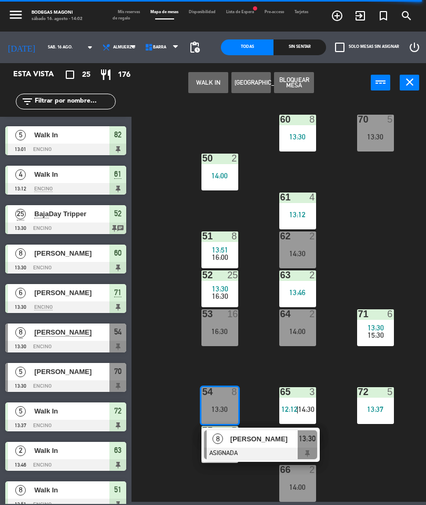
click at [224, 407] on div "13:30" at bounding box center [219, 409] width 37 height 7
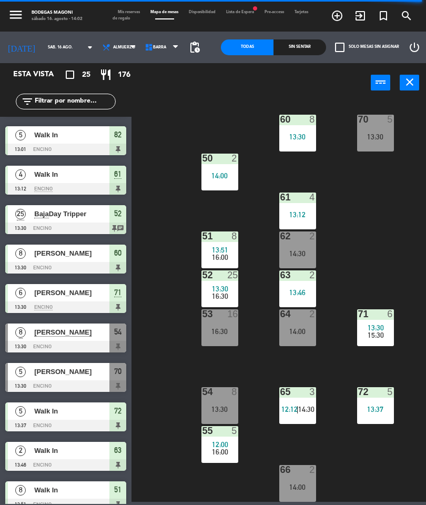
click at [380, 135] on div "13:30" at bounding box center [375, 136] width 37 height 7
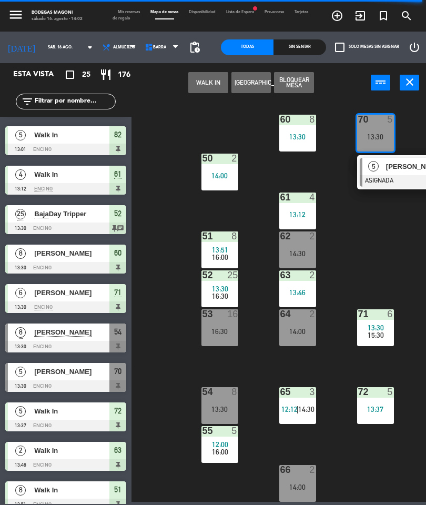
click at [397, 171] on span "[PERSON_NAME]" at bounding box center [419, 166] width 67 height 11
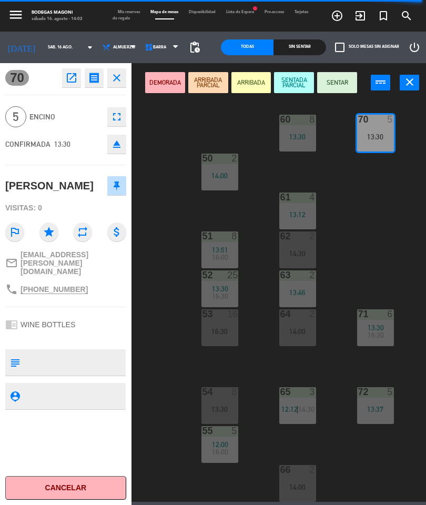
click at [337, 74] on button "SENTAR" at bounding box center [337, 82] width 40 height 21
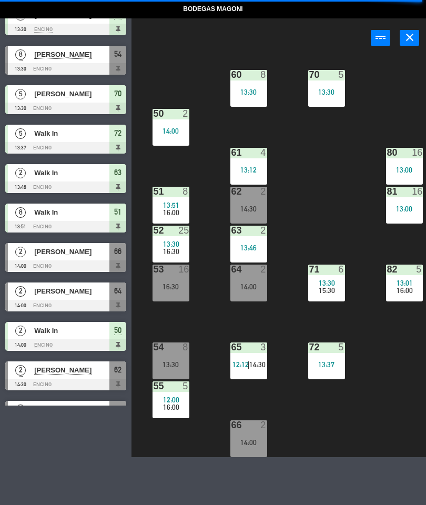
scroll to position [4, 0]
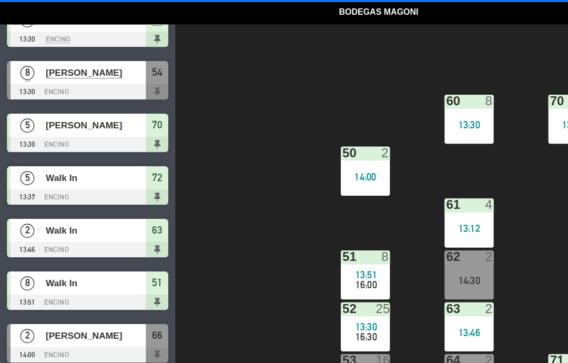
select select
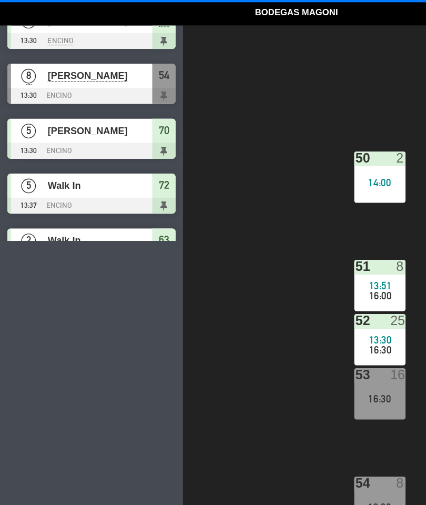
select select
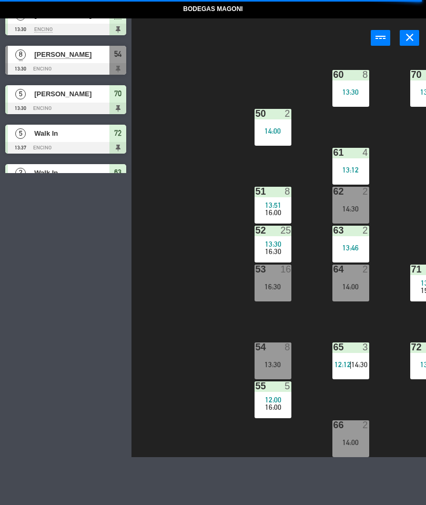
click at [346, 355] on div "65 3 12:12 | 14:30" at bounding box center [350, 360] width 37 height 37
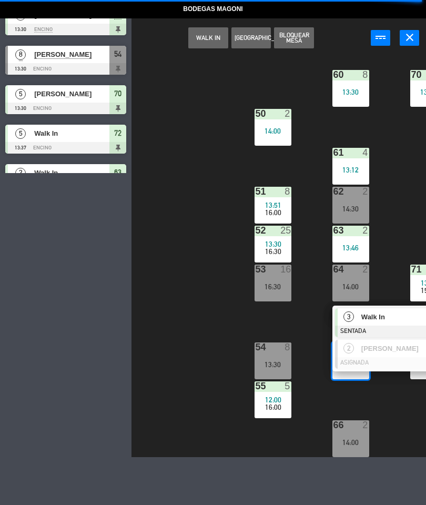
click at [383, 318] on span "Walk In" at bounding box center [394, 316] width 67 height 11
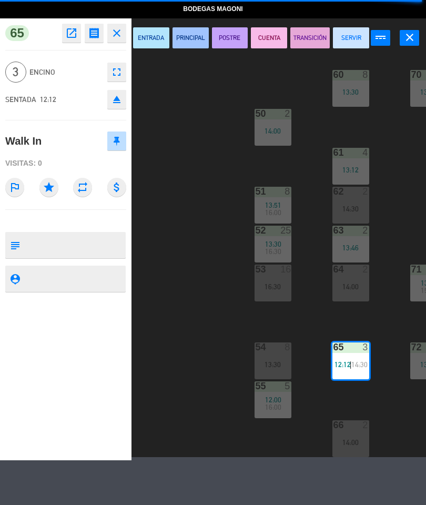
click at [343, 38] on button "SERVIR" at bounding box center [351, 37] width 36 height 21
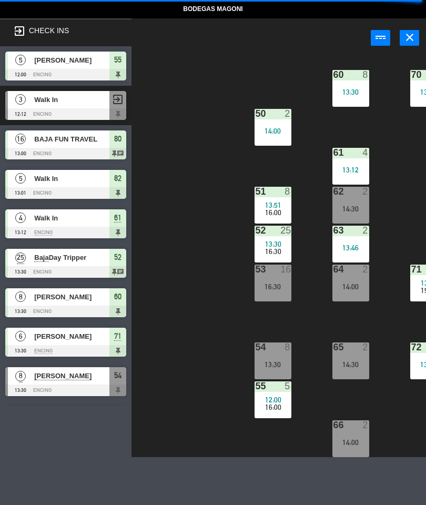
select select
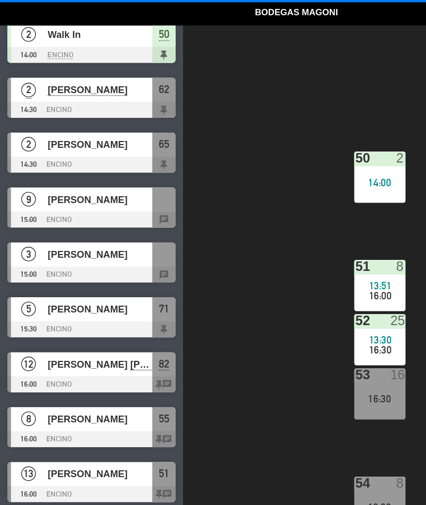
scroll to position [627, 0]
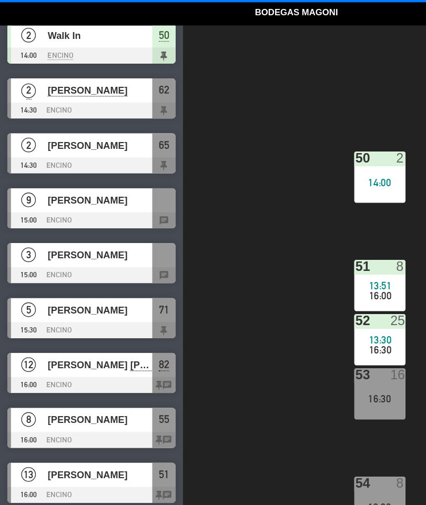
select select
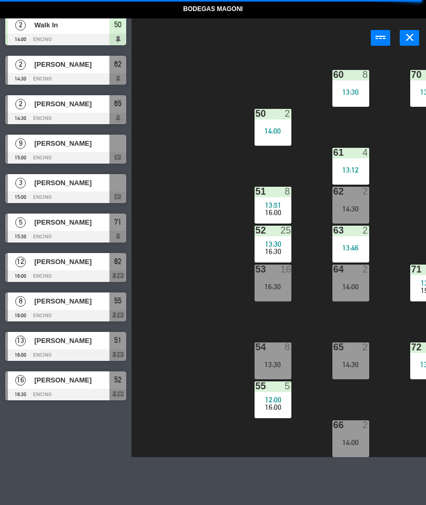
scroll to position [560, 0]
select select
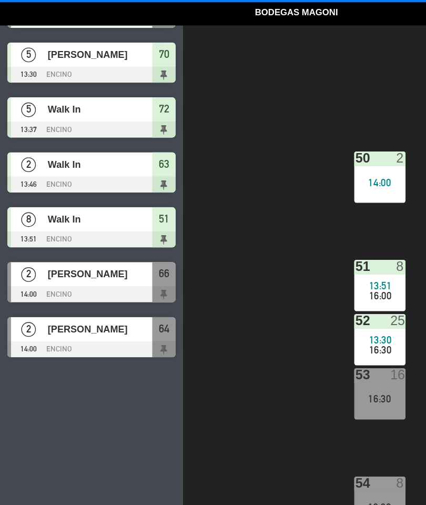
scroll to position [345, 0]
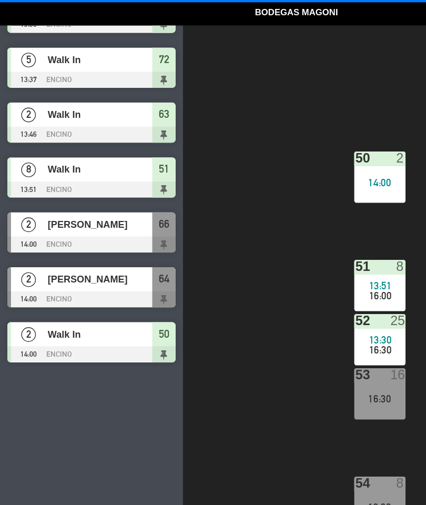
select select
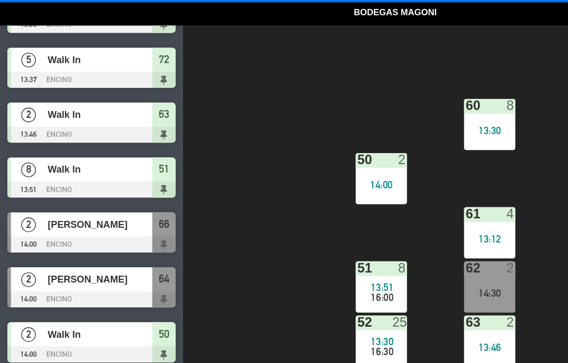
select select
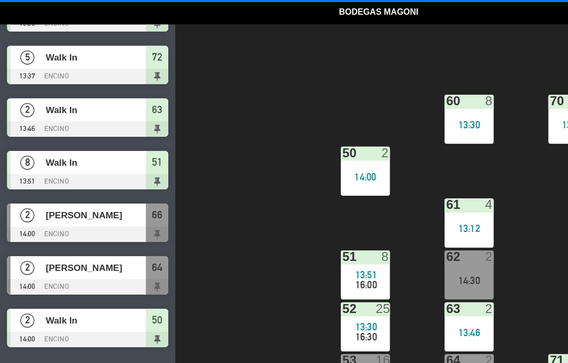
select select
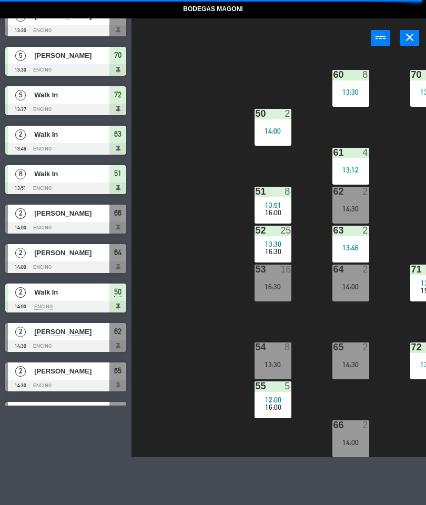
scroll to position [291, 0]
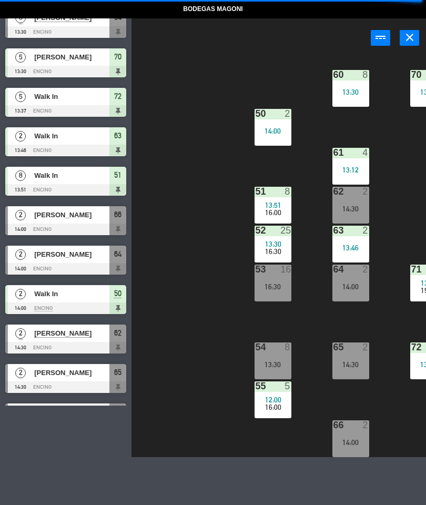
click at [352, 439] on div "14:00" at bounding box center [350, 442] width 37 height 7
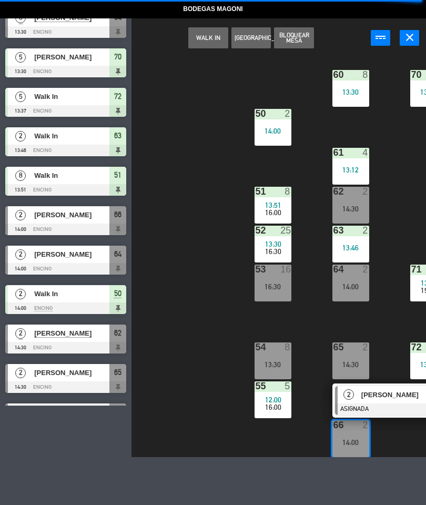
click at [381, 390] on span "[PERSON_NAME]" at bounding box center [394, 394] width 67 height 11
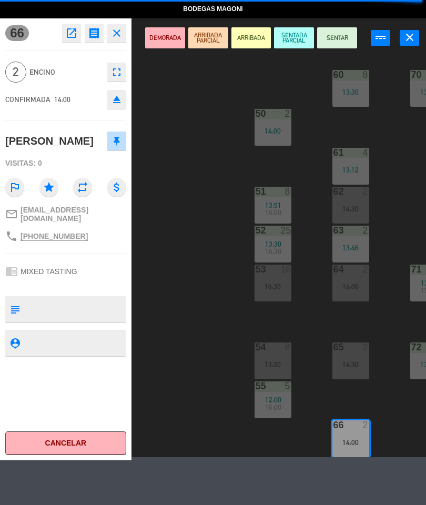
click at [335, 36] on button "SENTAR" at bounding box center [337, 37] width 40 height 21
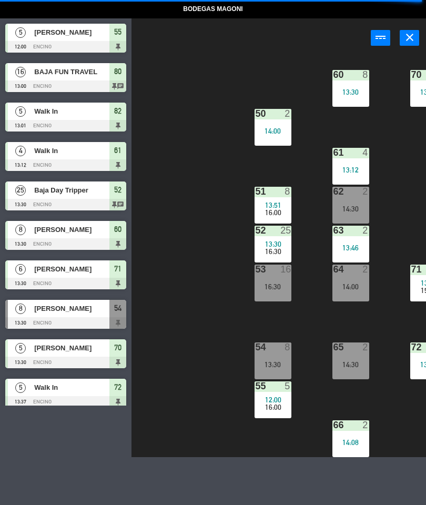
scroll to position [0, 0]
click at [354, 292] on div "64 2 14:00" at bounding box center [350, 283] width 37 height 37
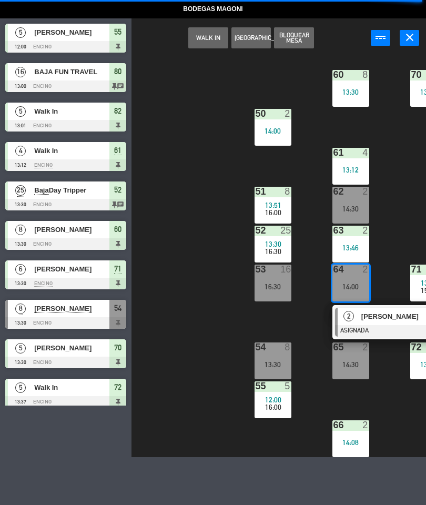
click at [383, 316] on span "[PERSON_NAME]" at bounding box center [394, 316] width 67 height 11
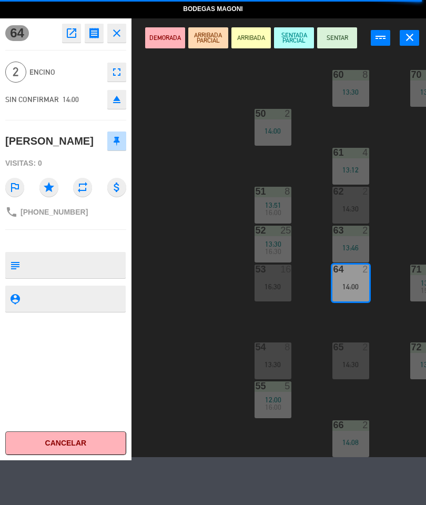
click at [339, 35] on button "SENTAR" at bounding box center [337, 37] width 40 height 21
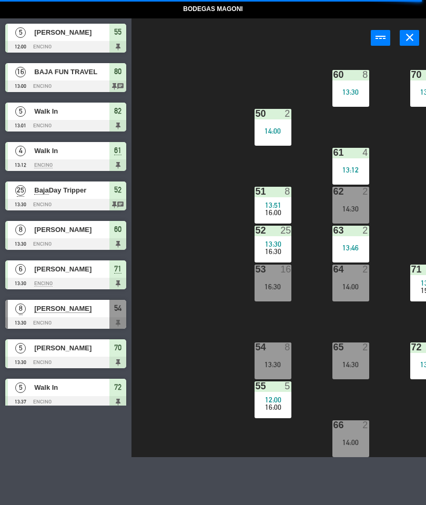
click at [350, 286] on div "14:00" at bounding box center [350, 286] width 37 height 7
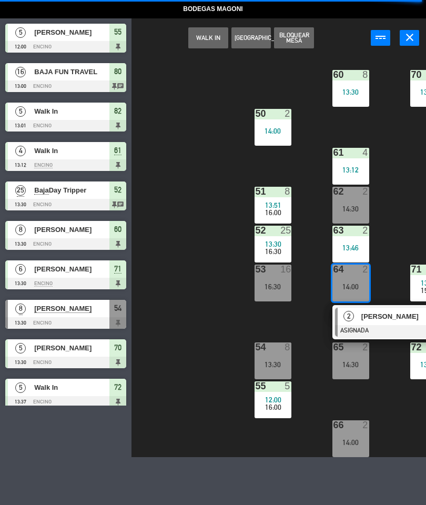
click at [385, 319] on span "[PERSON_NAME]" at bounding box center [394, 316] width 67 height 11
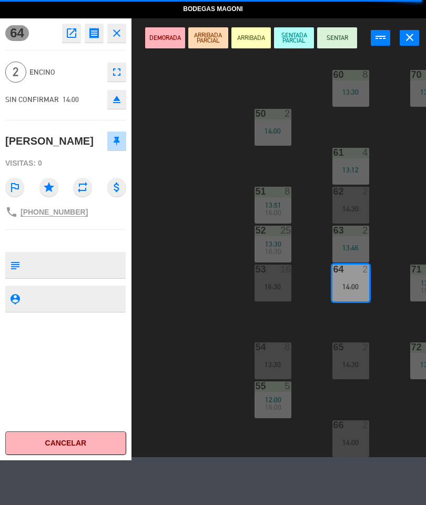
click at [340, 37] on button "SENTAR" at bounding box center [337, 37] width 40 height 21
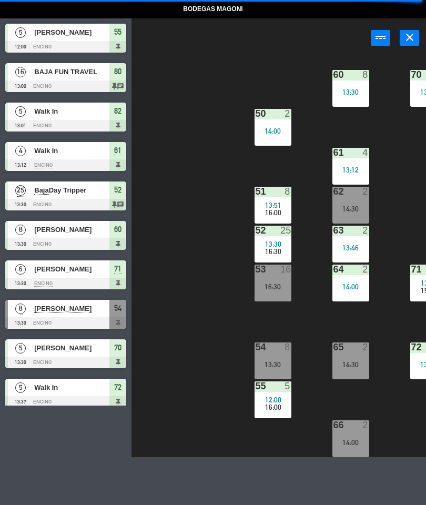
click at [353, 441] on div "14:00" at bounding box center [350, 442] width 37 height 7
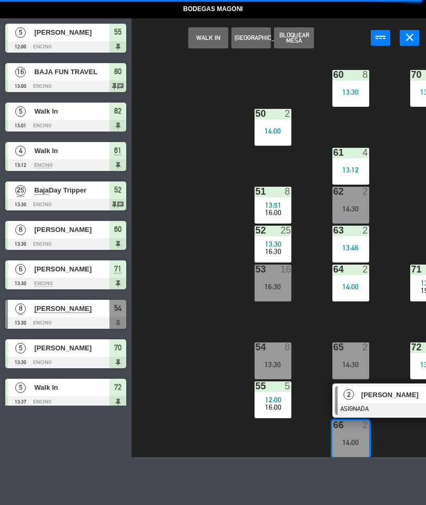
click at [391, 392] on span "[PERSON_NAME]" at bounding box center [394, 394] width 67 height 11
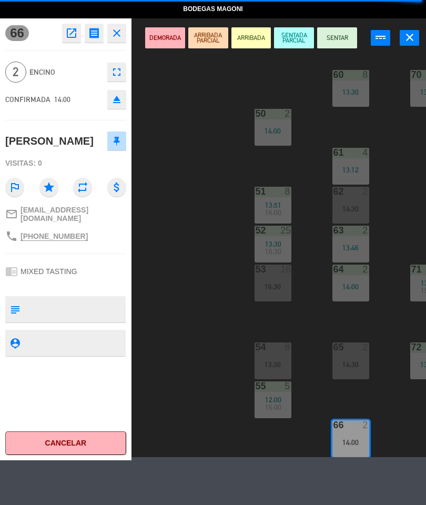
click at [341, 30] on button "SENTAR" at bounding box center [337, 37] width 40 height 21
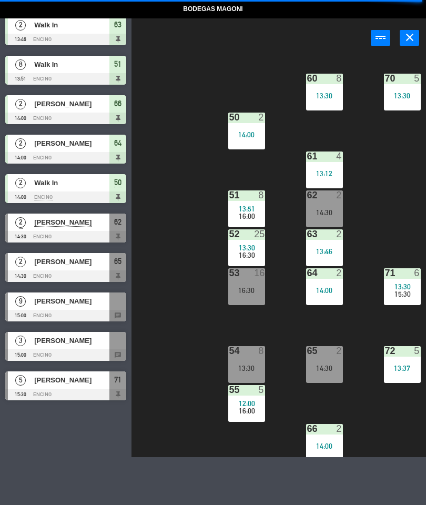
scroll to position [0, 26]
